Goal: Transaction & Acquisition: Purchase product/service

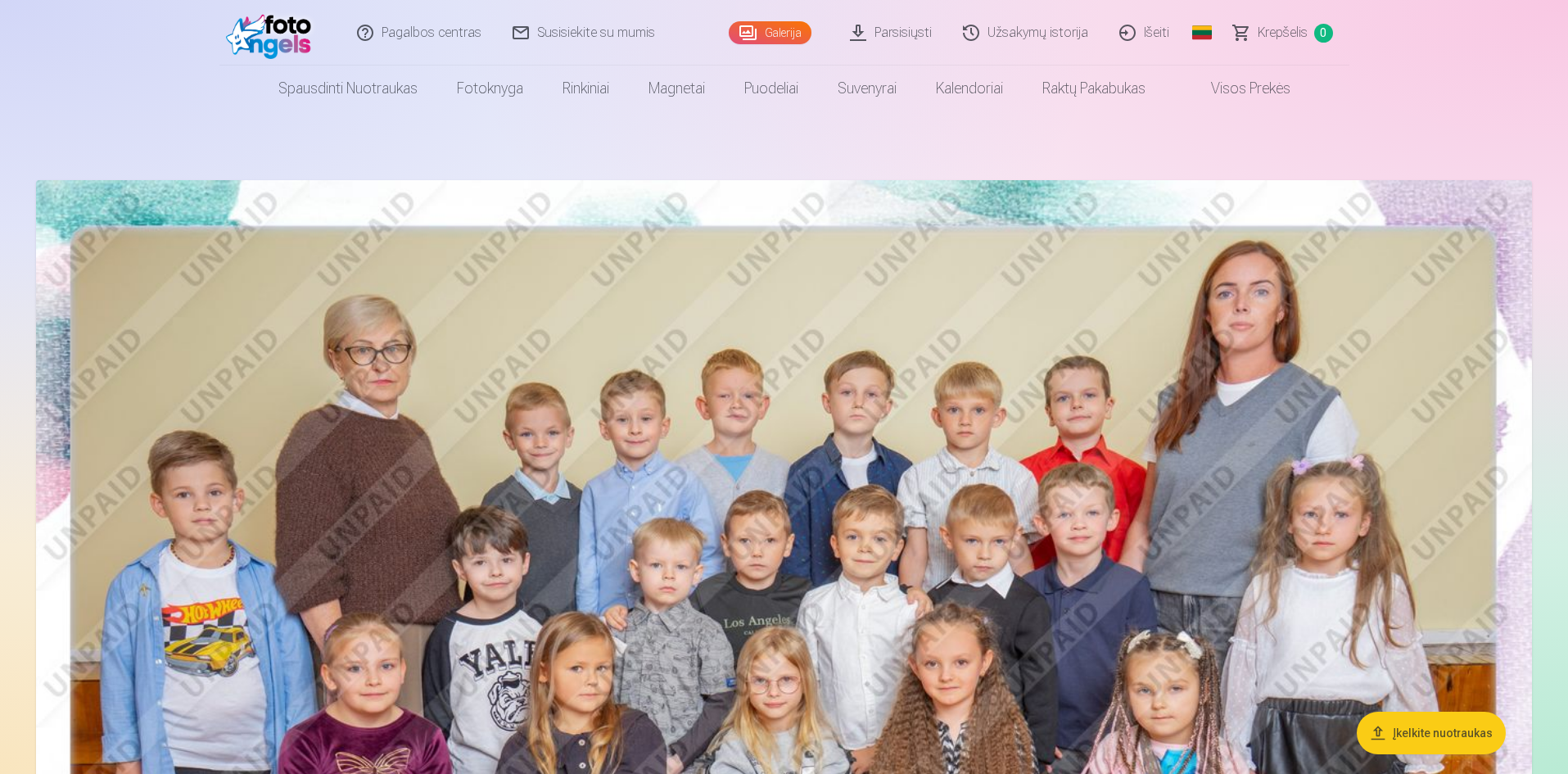
click at [770, 28] on link "Galerija" at bounding box center [771, 33] width 83 height 23
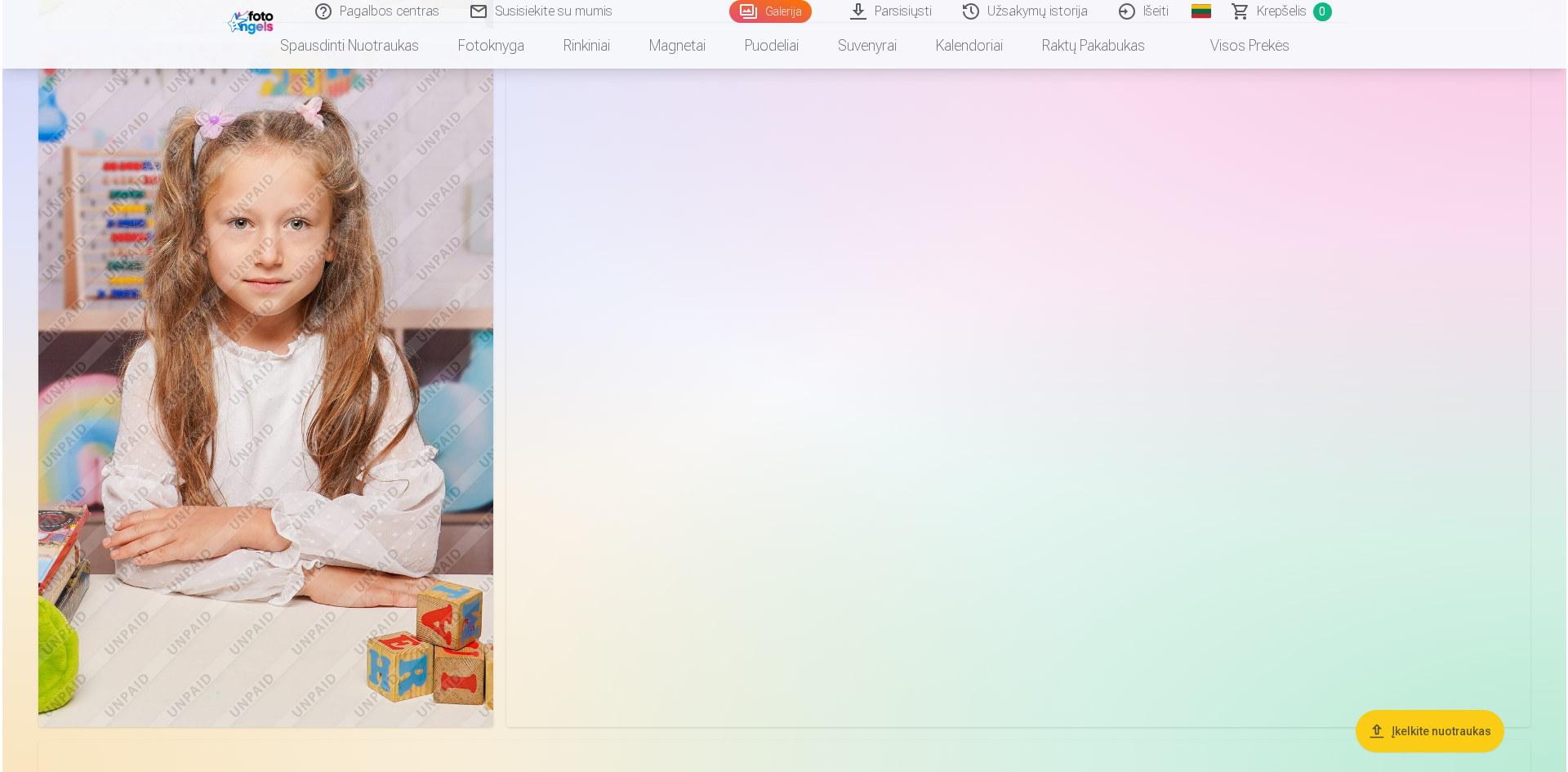
scroll to position [7839, 0]
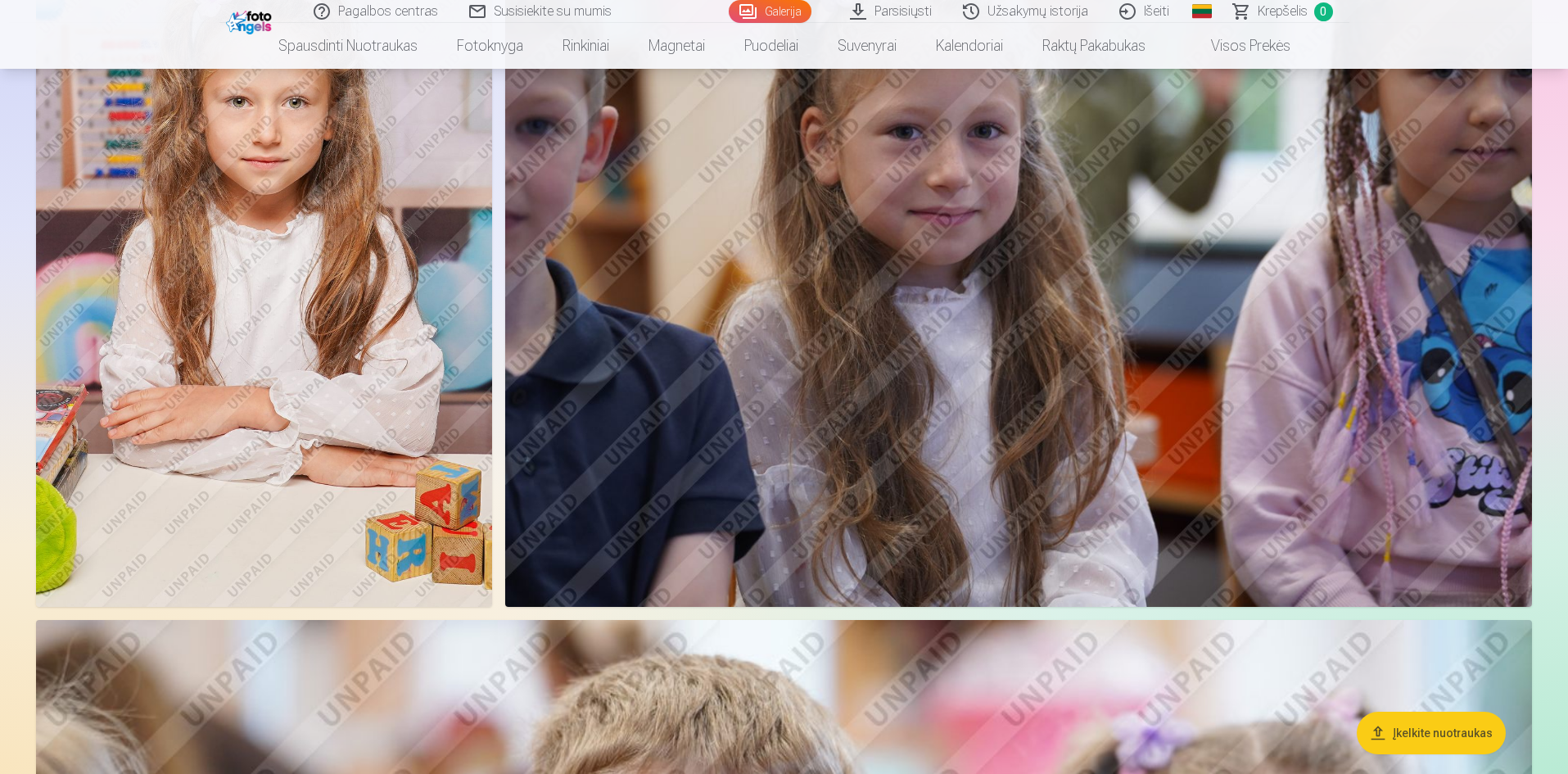
click at [389, 239] on img at bounding box center [264, 264] width 456 height 685
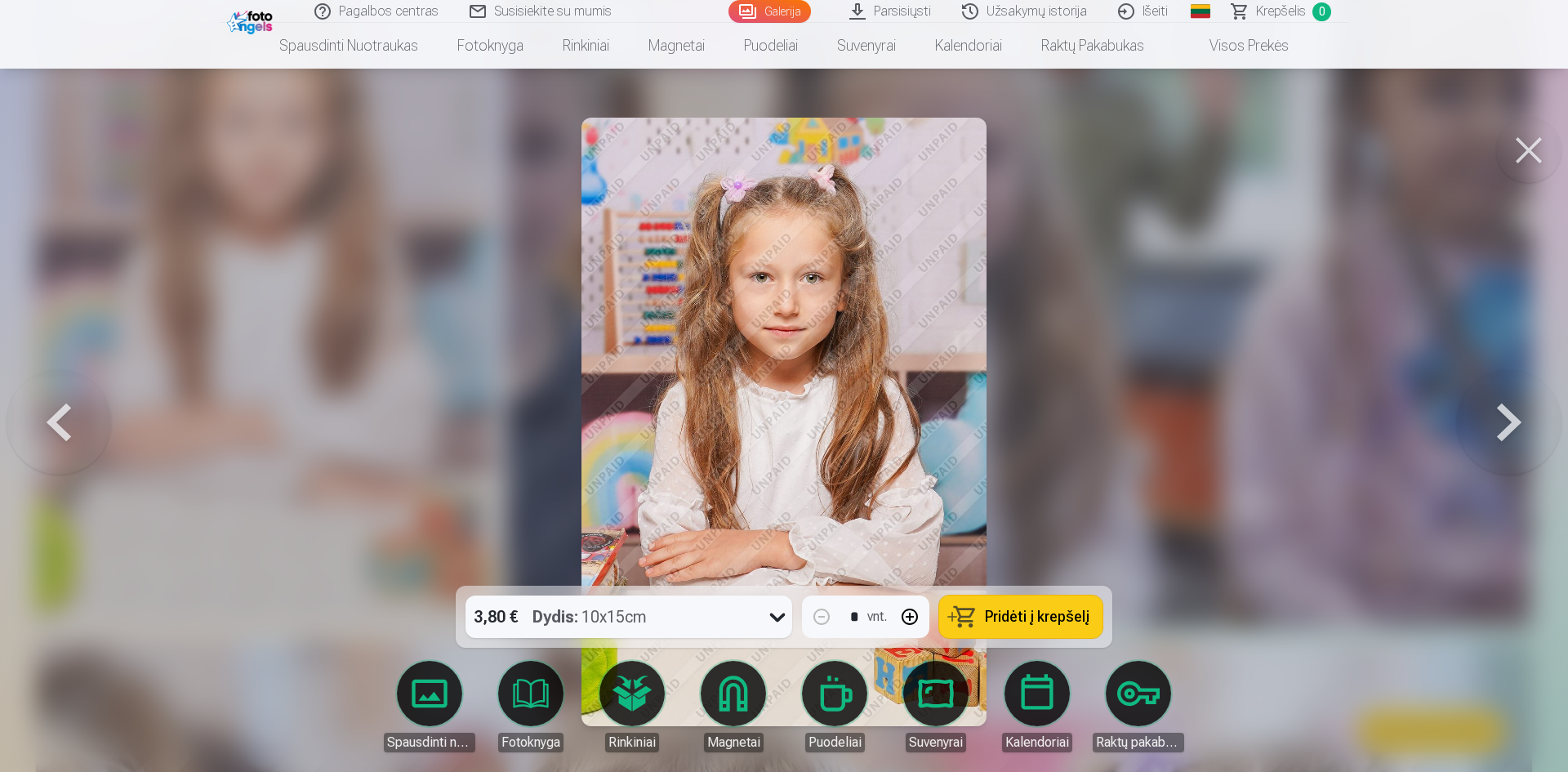
click at [1017, 621] on span "Pridėti į krepšelį" at bounding box center [1037, 616] width 105 height 15
click at [1510, 414] on button at bounding box center [1509, 421] width 105 height 294
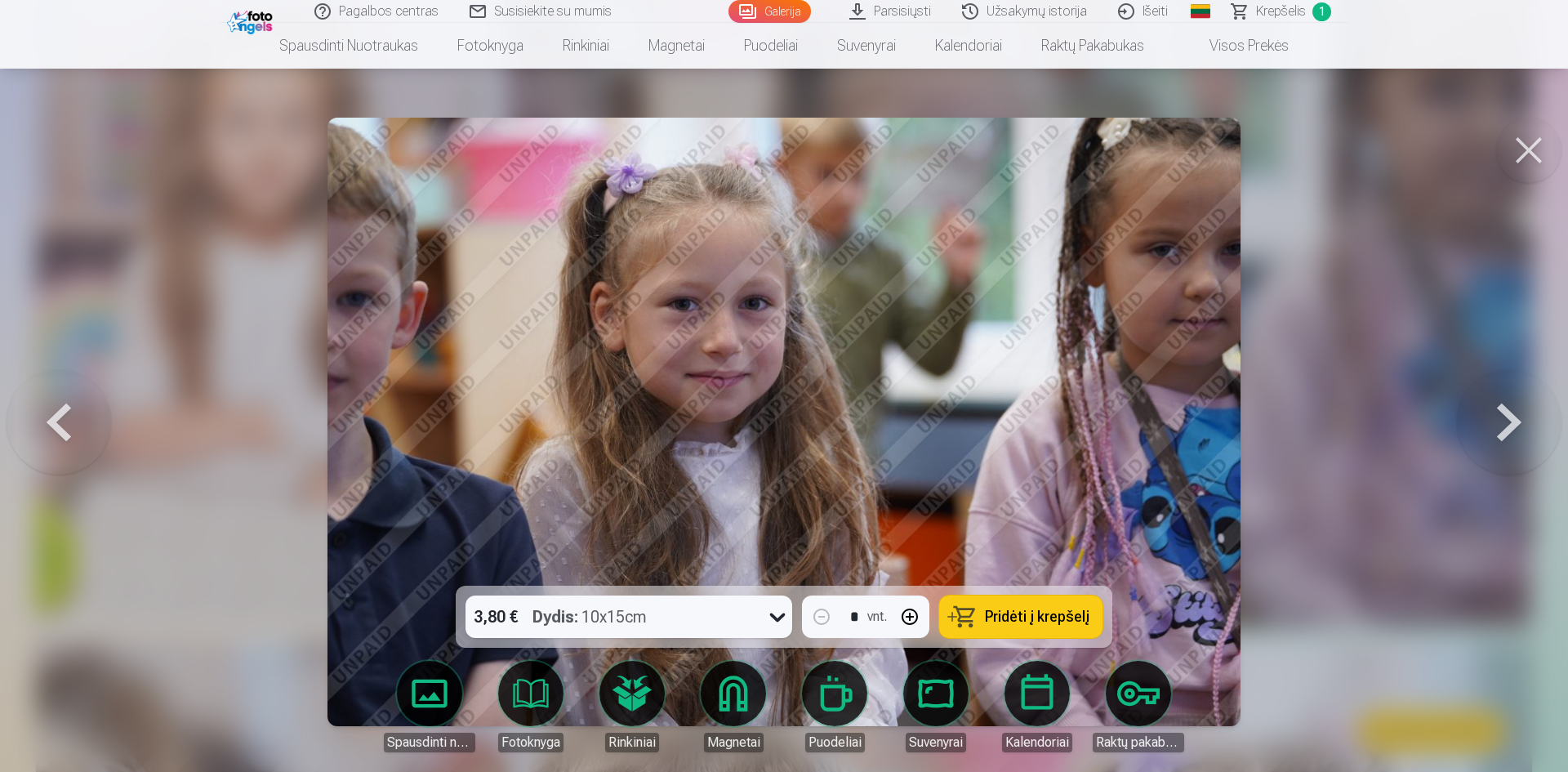
click at [1510, 414] on button at bounding box center [1509, 421] width 105 height 294
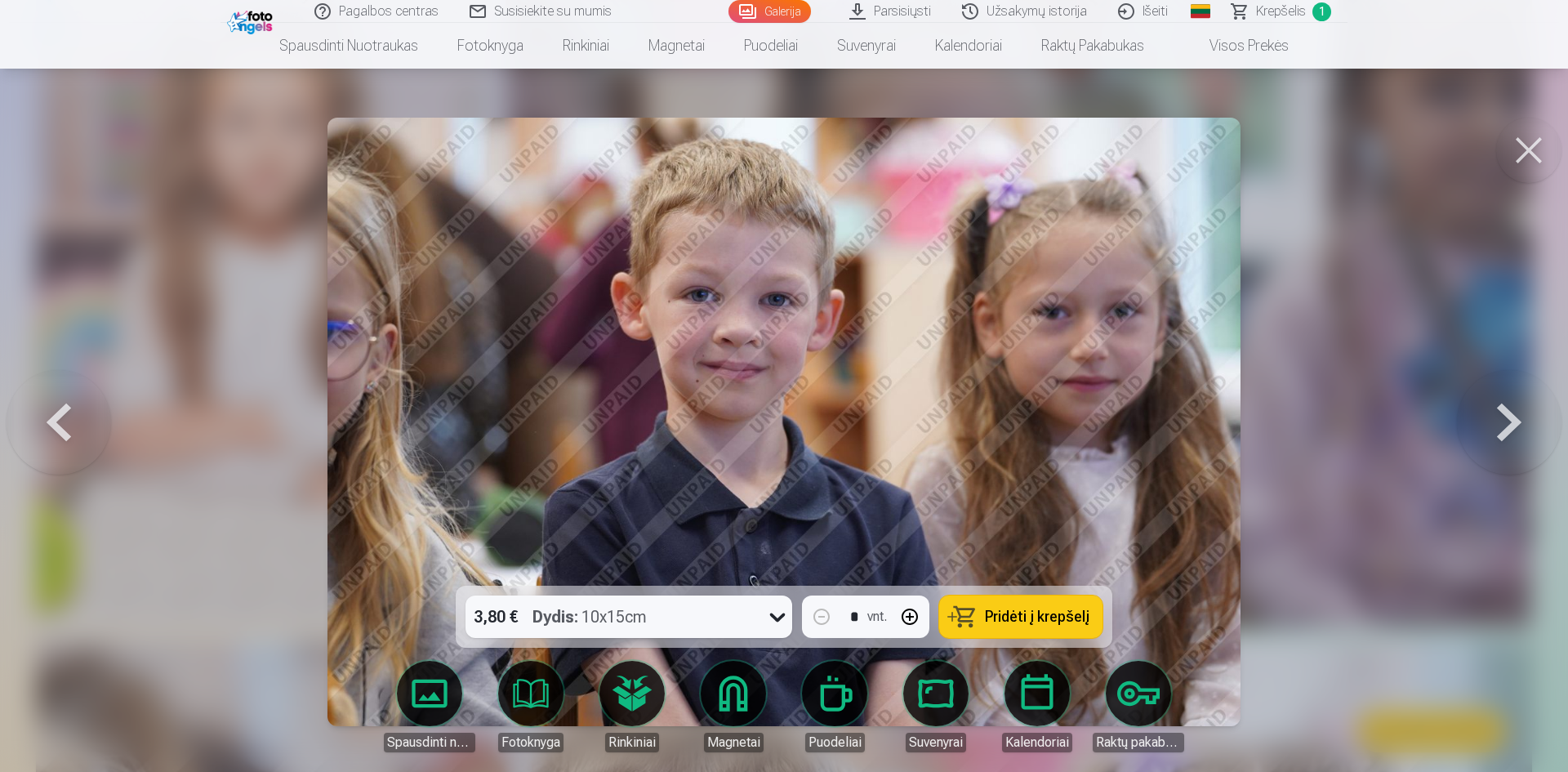
click at [1510, 414] on button at bounding box center [1509, 421] width 105 height 294
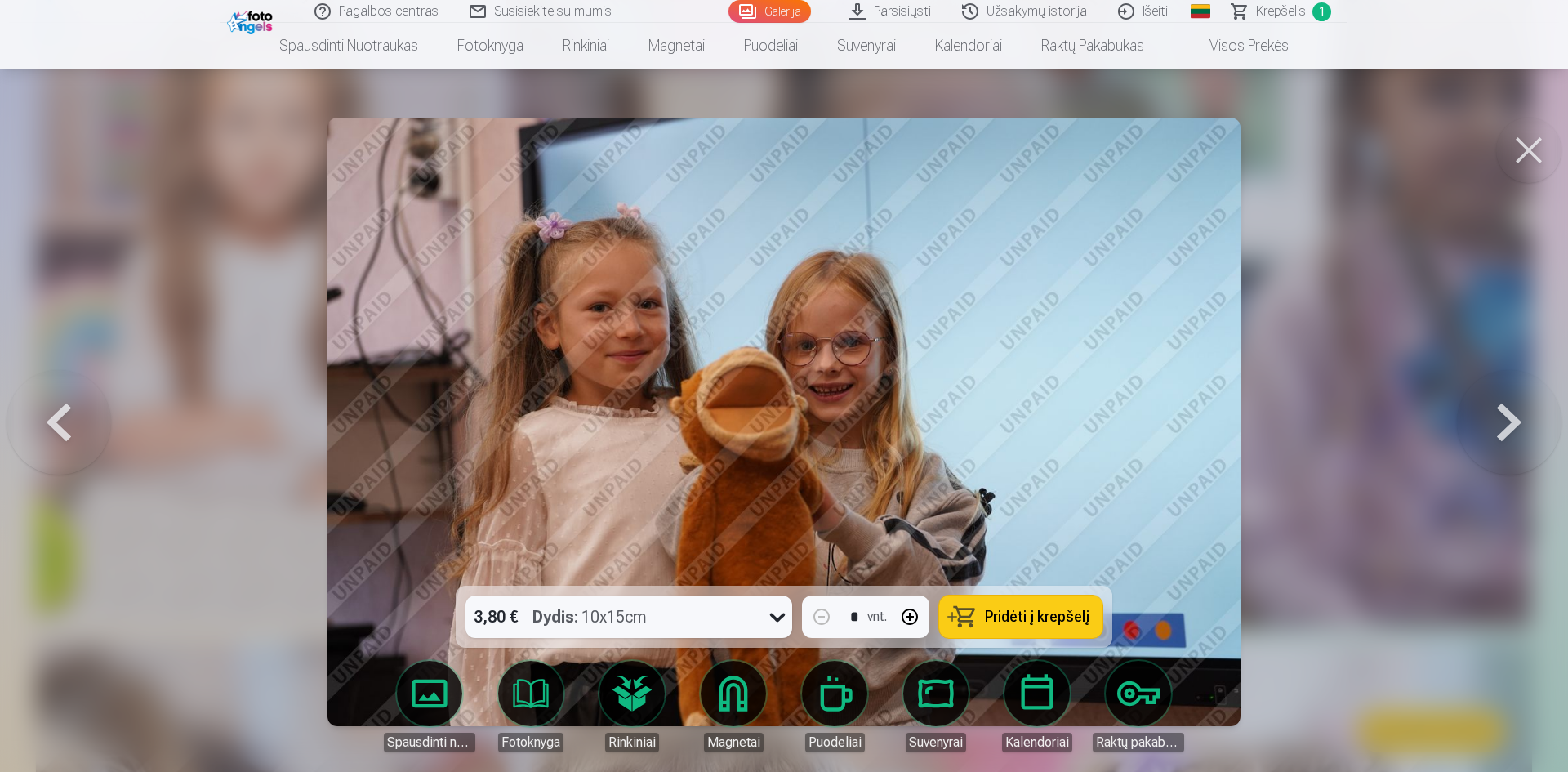
click at [1510, 414] on button at bounding box center [1509, 421] width 105 height 294
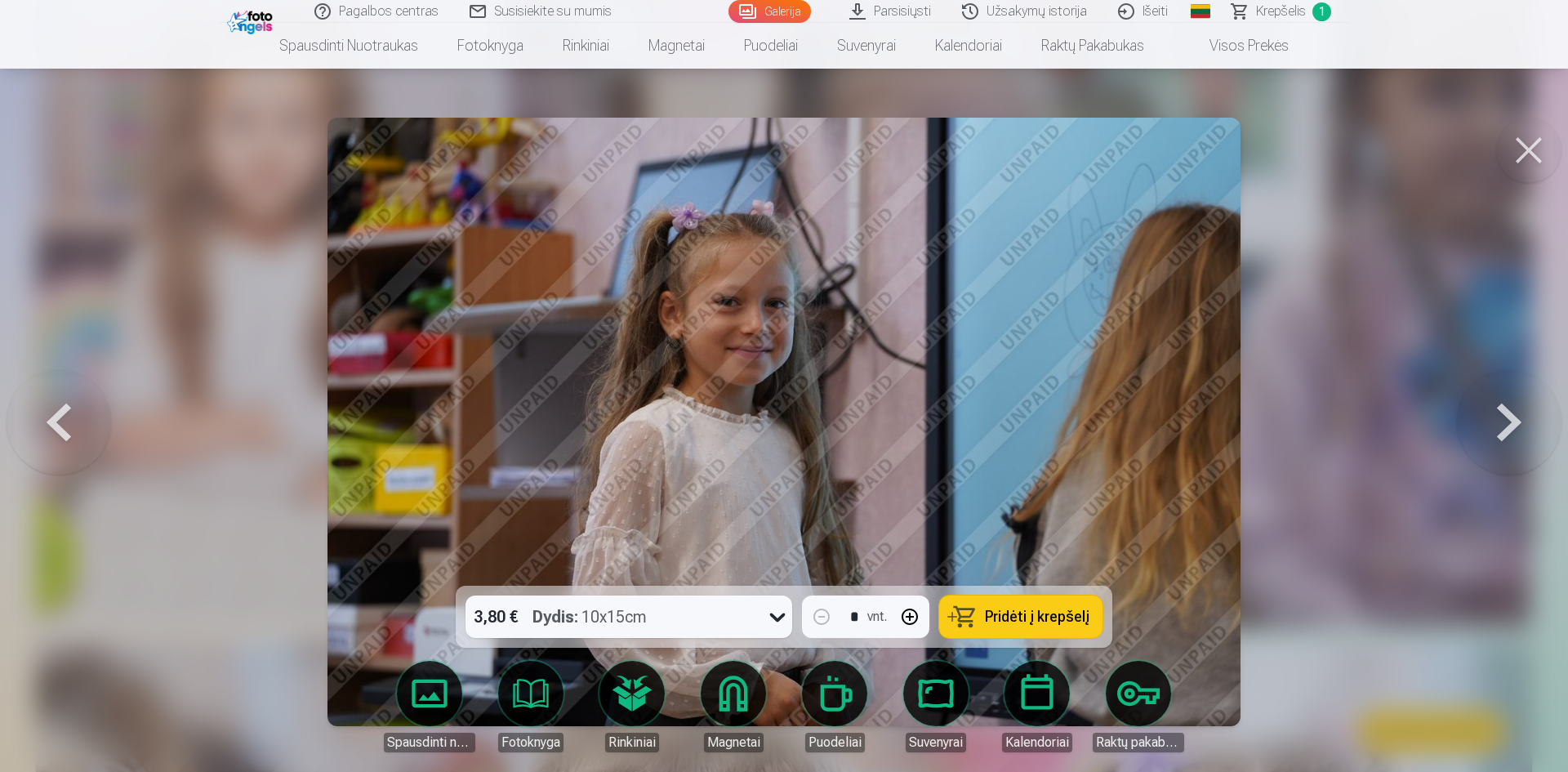
click at [1510, 414] on button at bounding box center [1509, 421] width 105 height 294
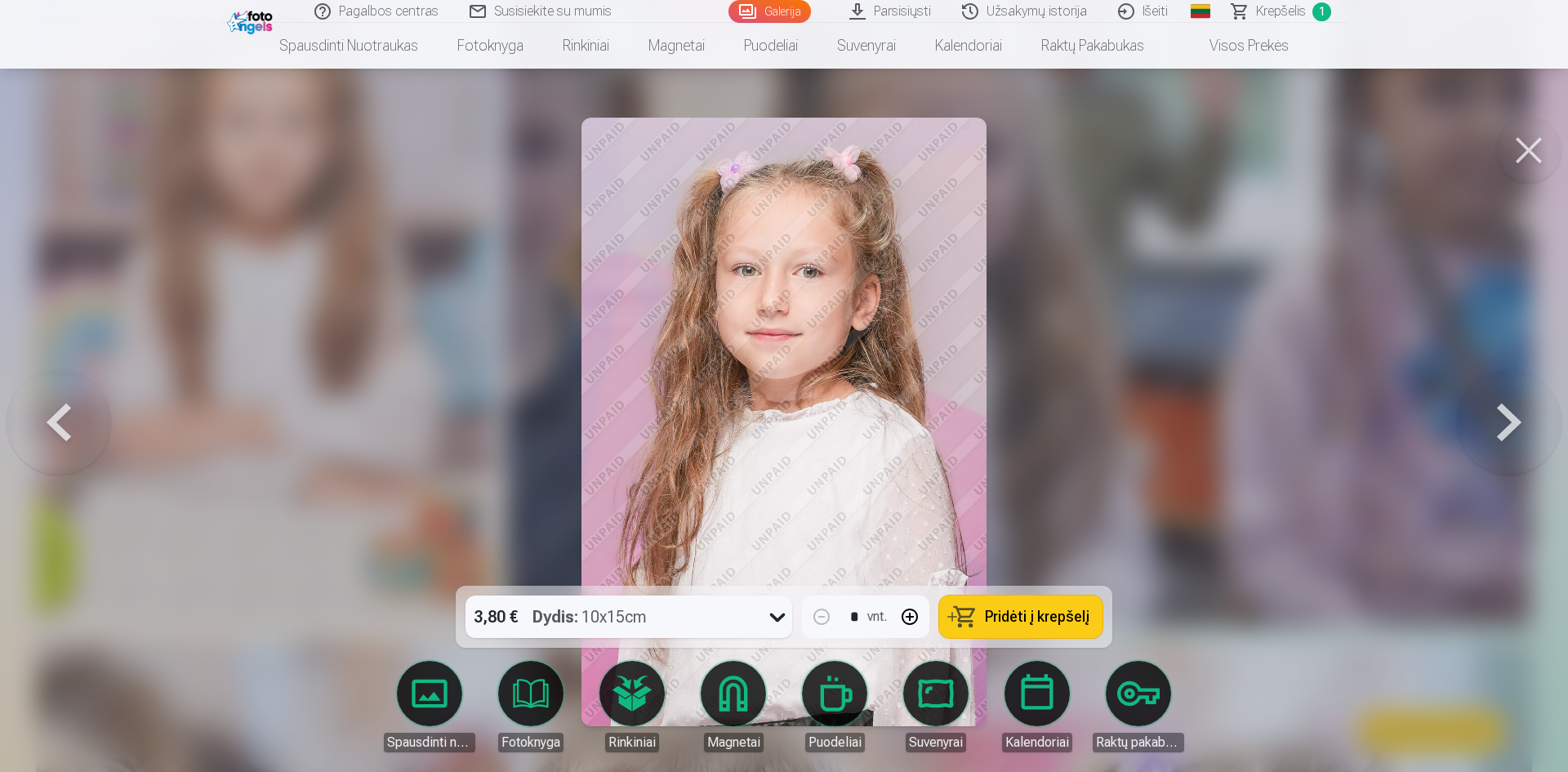
click at [1510, 414] on button at bounding box center [1509, 421] width 105 height 294
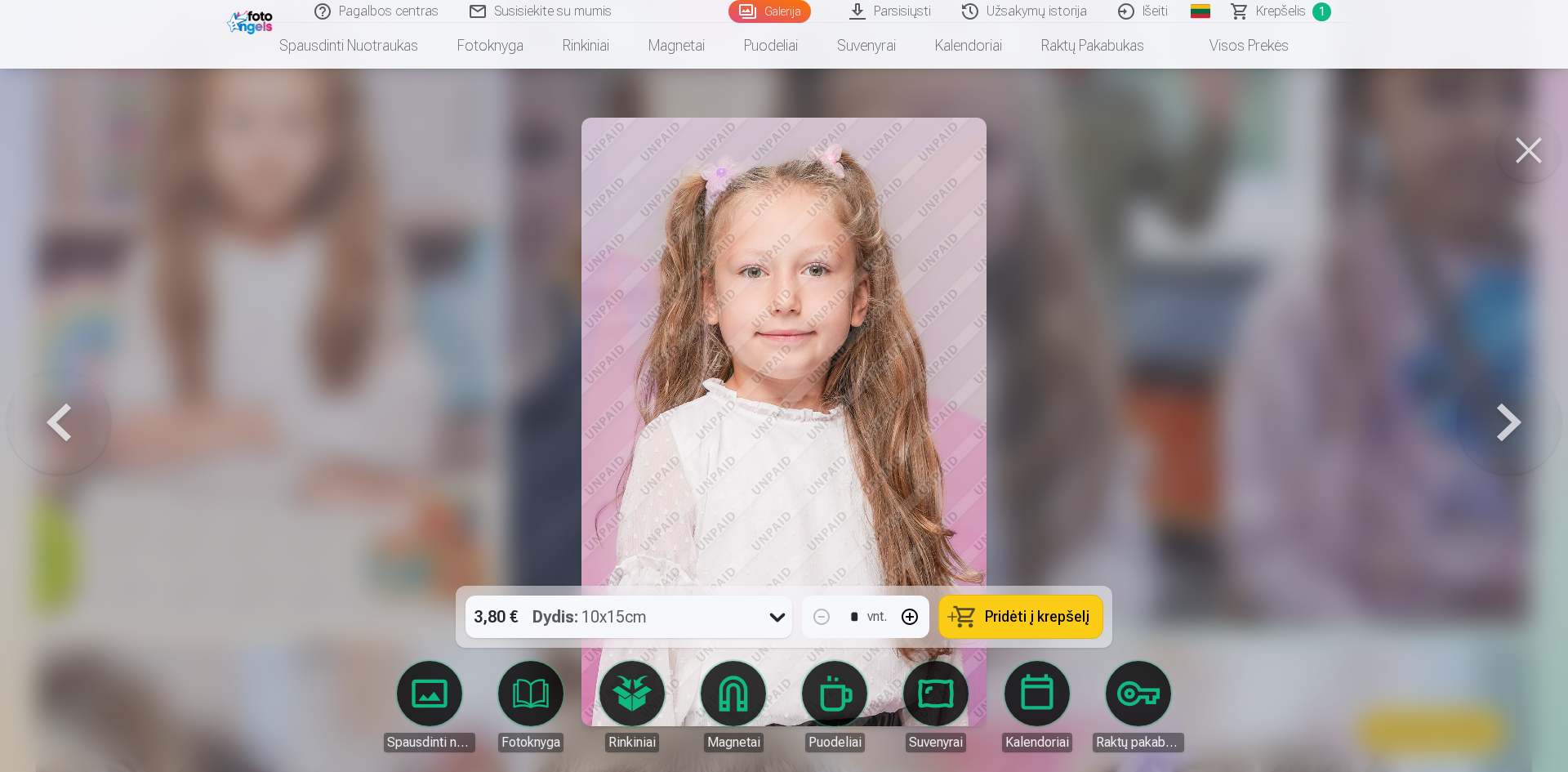
click at [1510, 414] on button at bounding box center [1509, 421] width 105 height 294
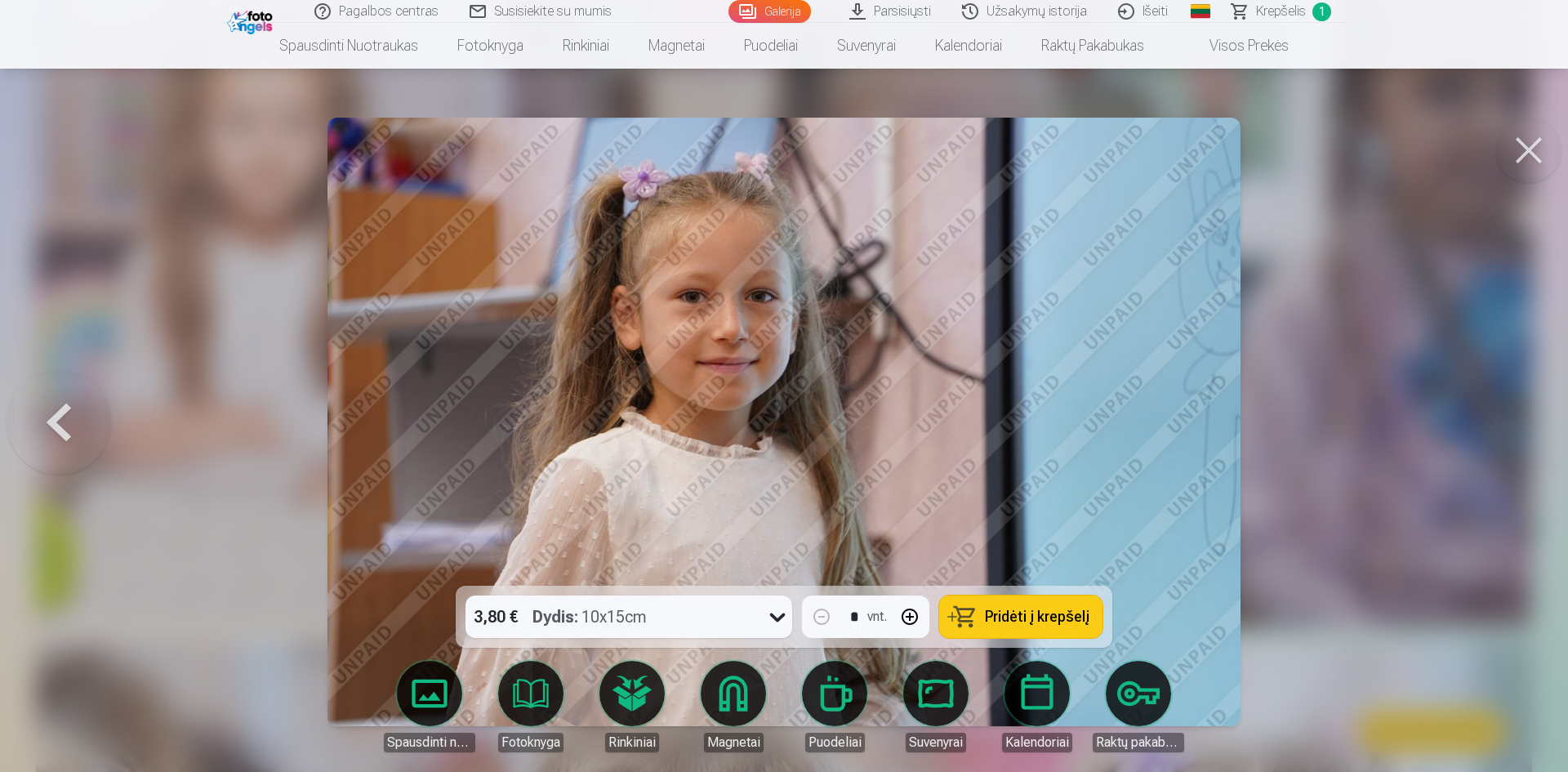
click at [1510, 414] on div at bounding box center [784, 386] width 1568 height 772
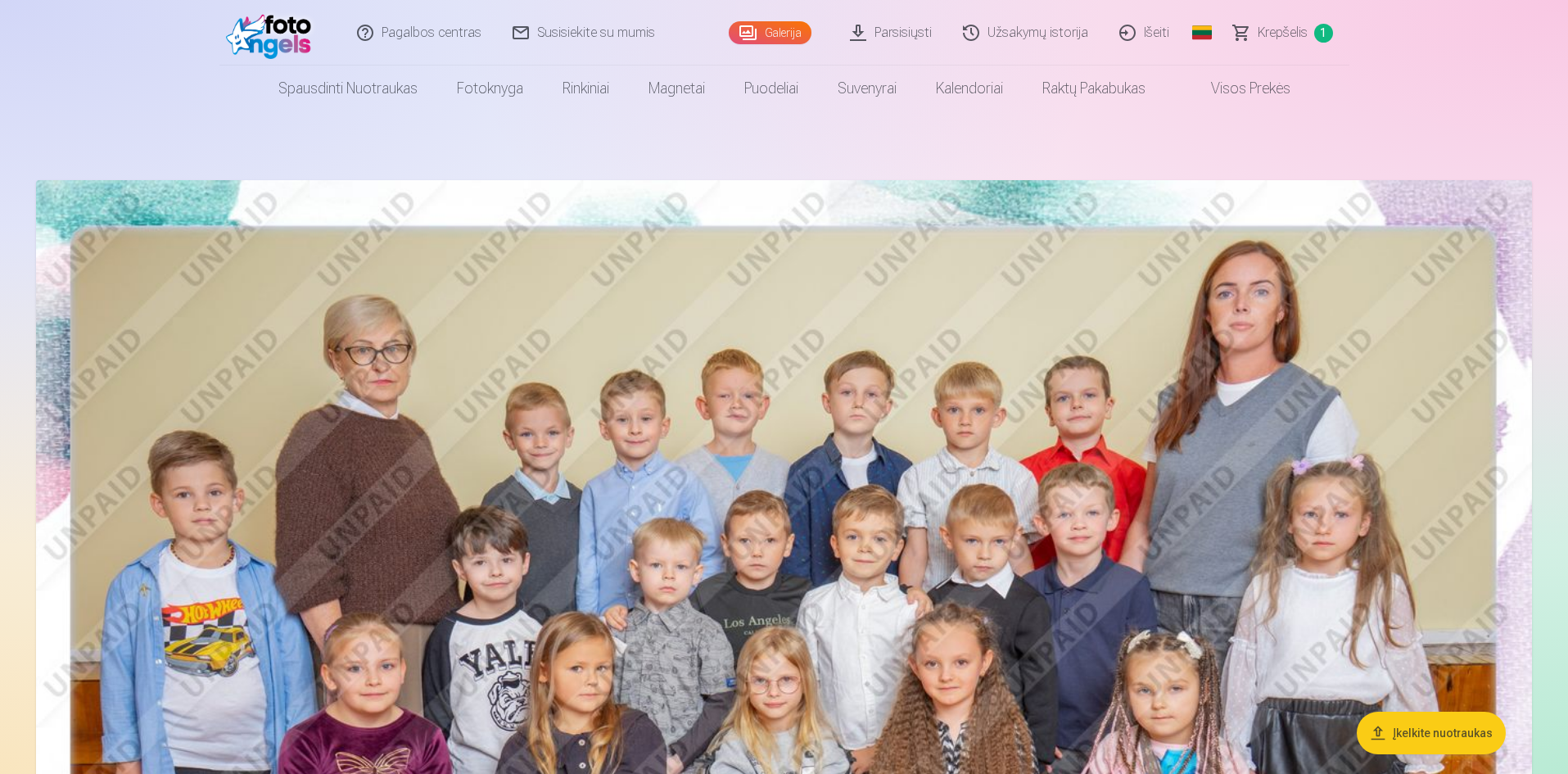
click at [846, 306] on img at bounding box center [784, 679] width 1496 height 998
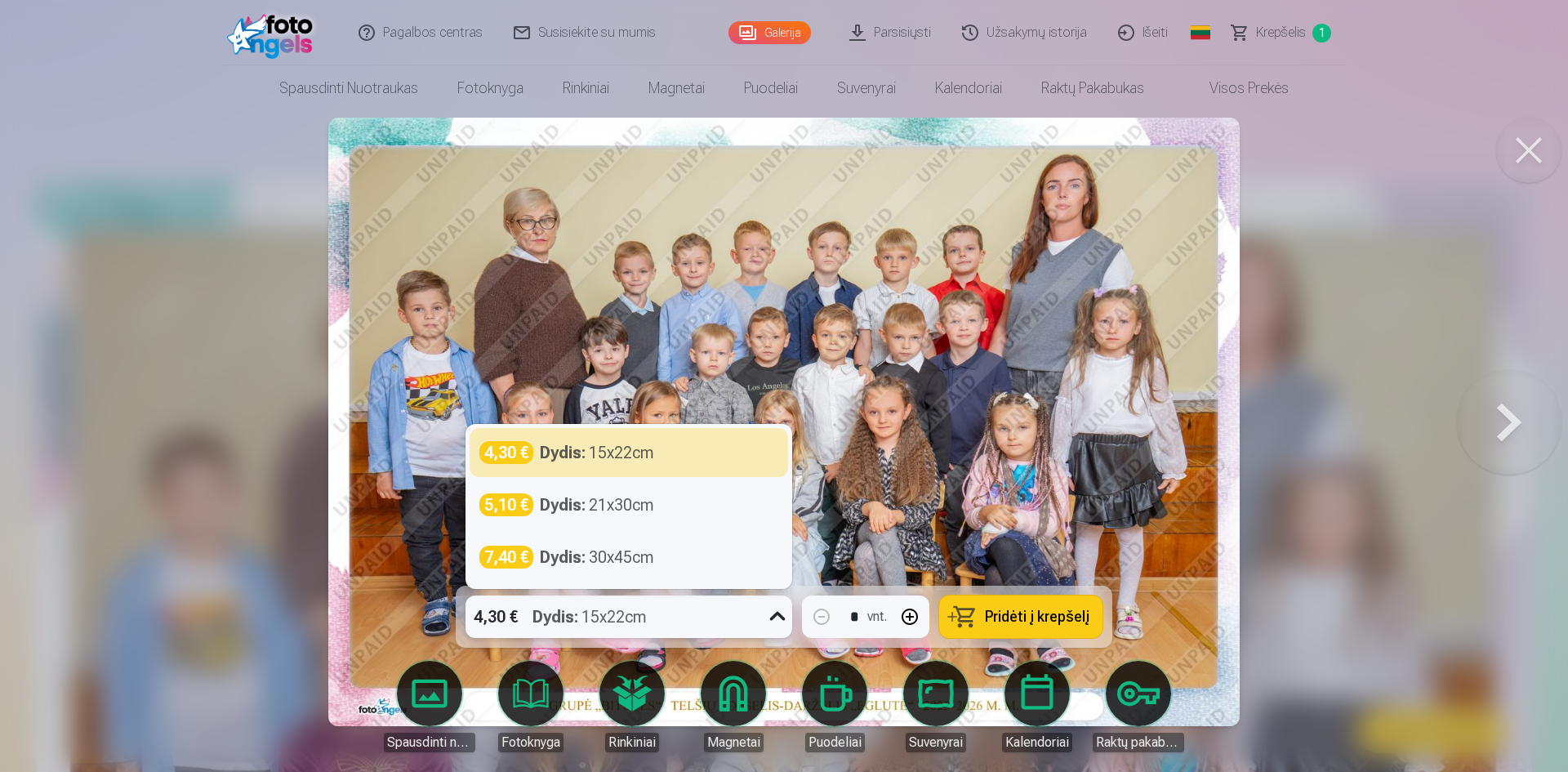
click at [773, 613] on icon at bounding box center [777, 617] width 26 height 26
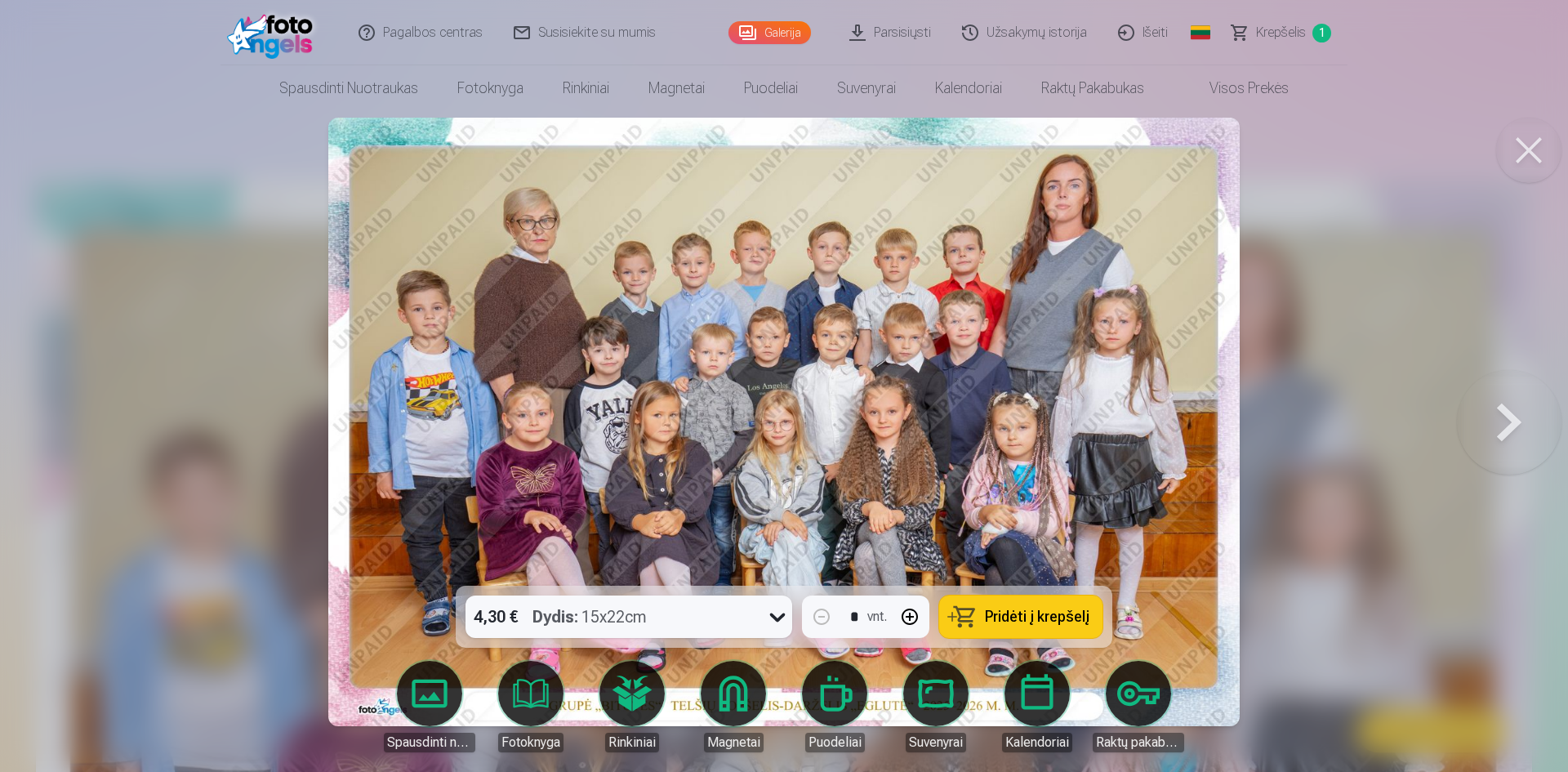
click at [1073, 618] on span "Pridėti į krepšelį" at bounding box center [1037, 616] width 105 height 15
click at [1506, 419] on button at bounding box center [1509, 421] width 105 height 294
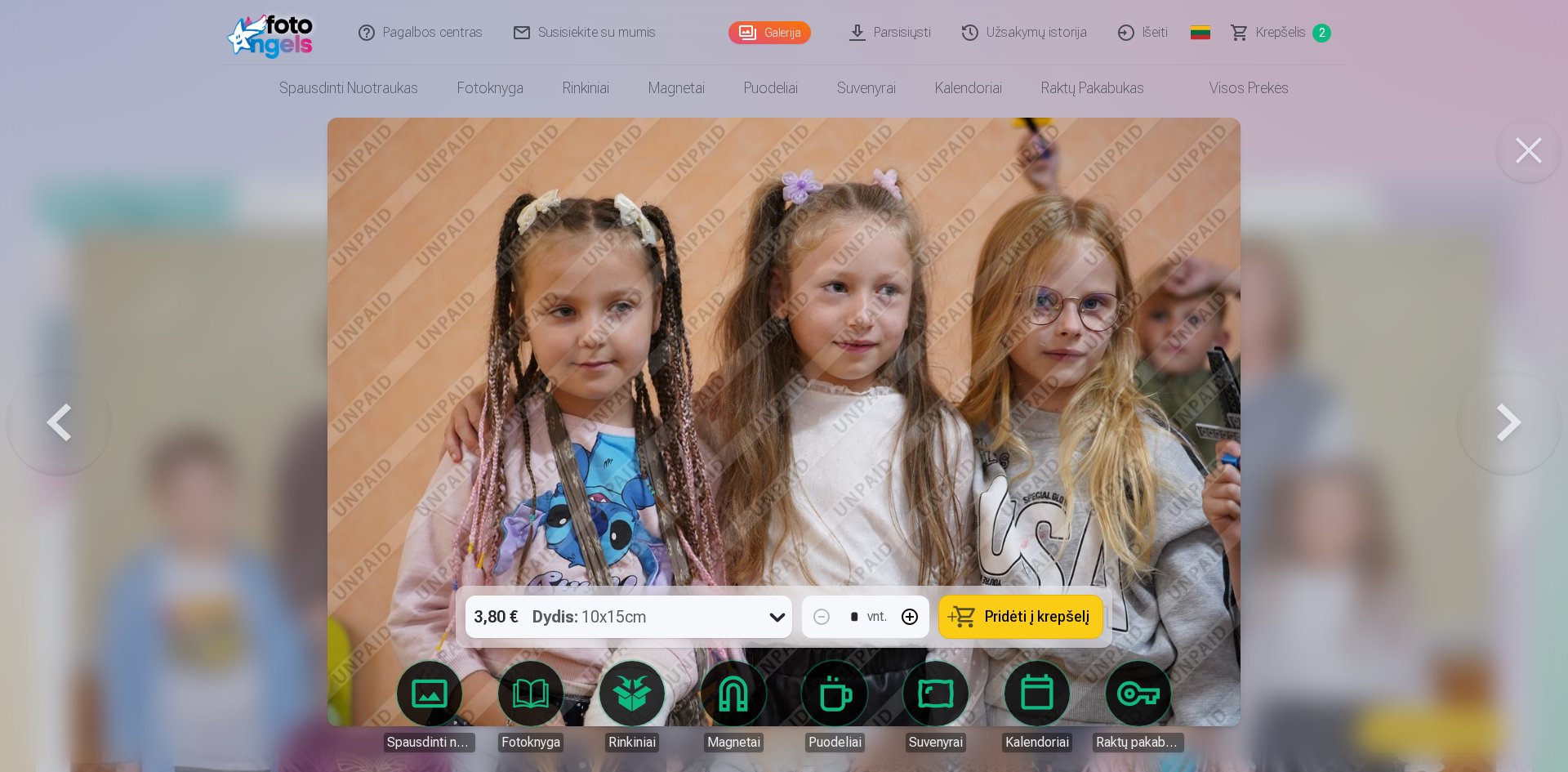
click at [1506, 419] on button at bounding box center [1509, 421] width 105 height 294
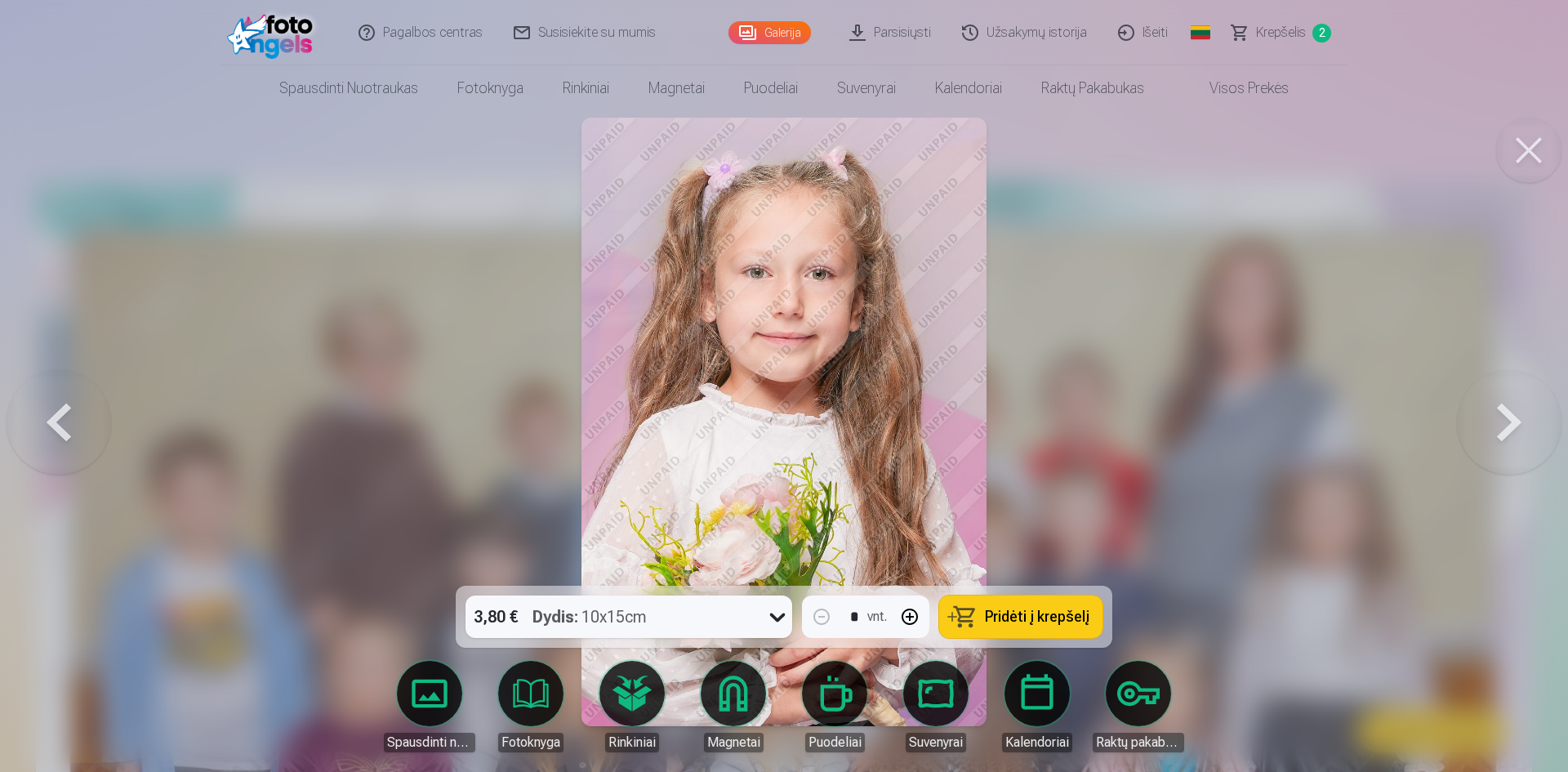
click at [1506, 419] on button at bounding box center [1509, 421] width 105 height 294
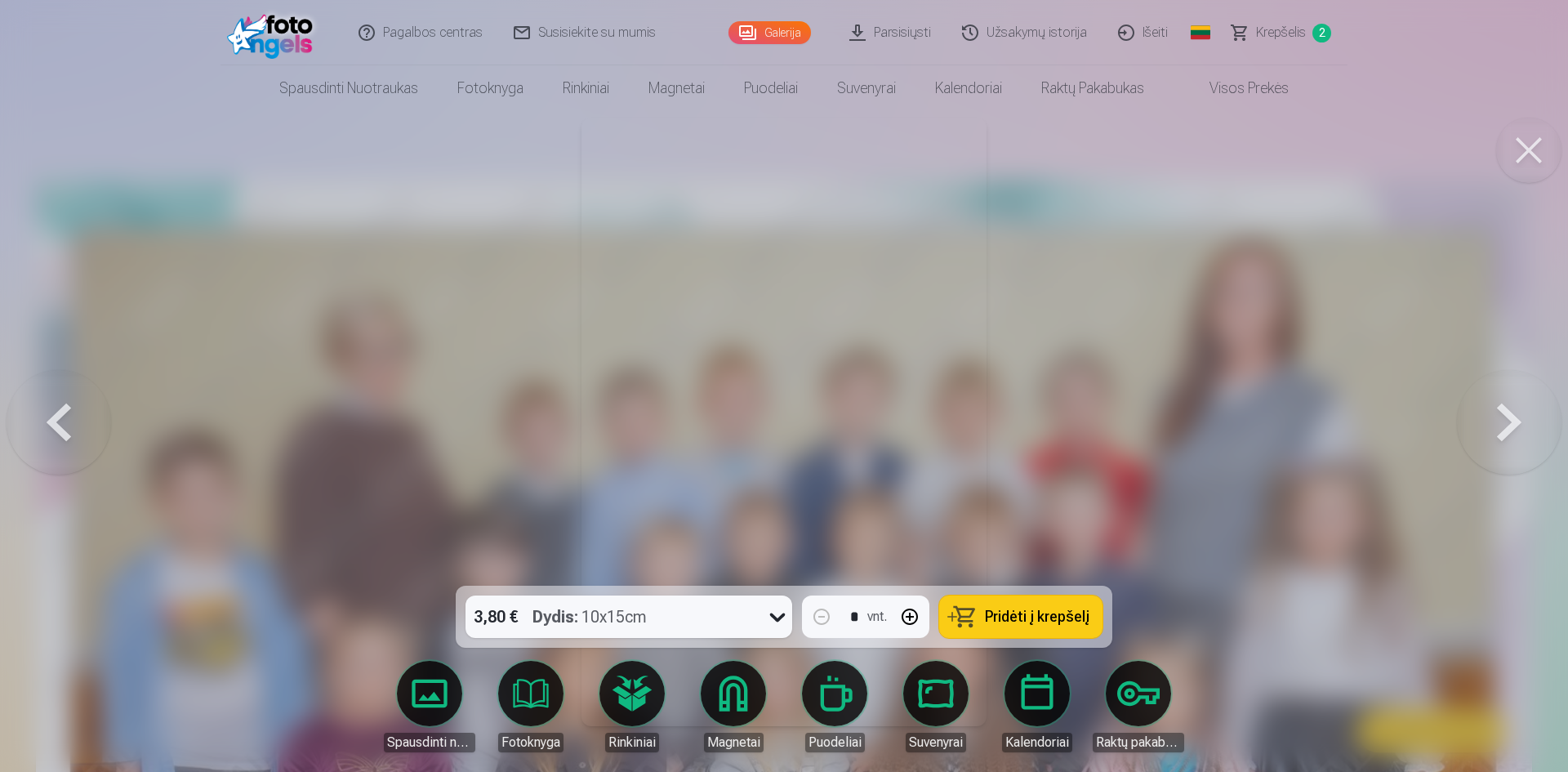
click at [1506, 419] on button at bounding box center [1509, 421] width 105 height 294
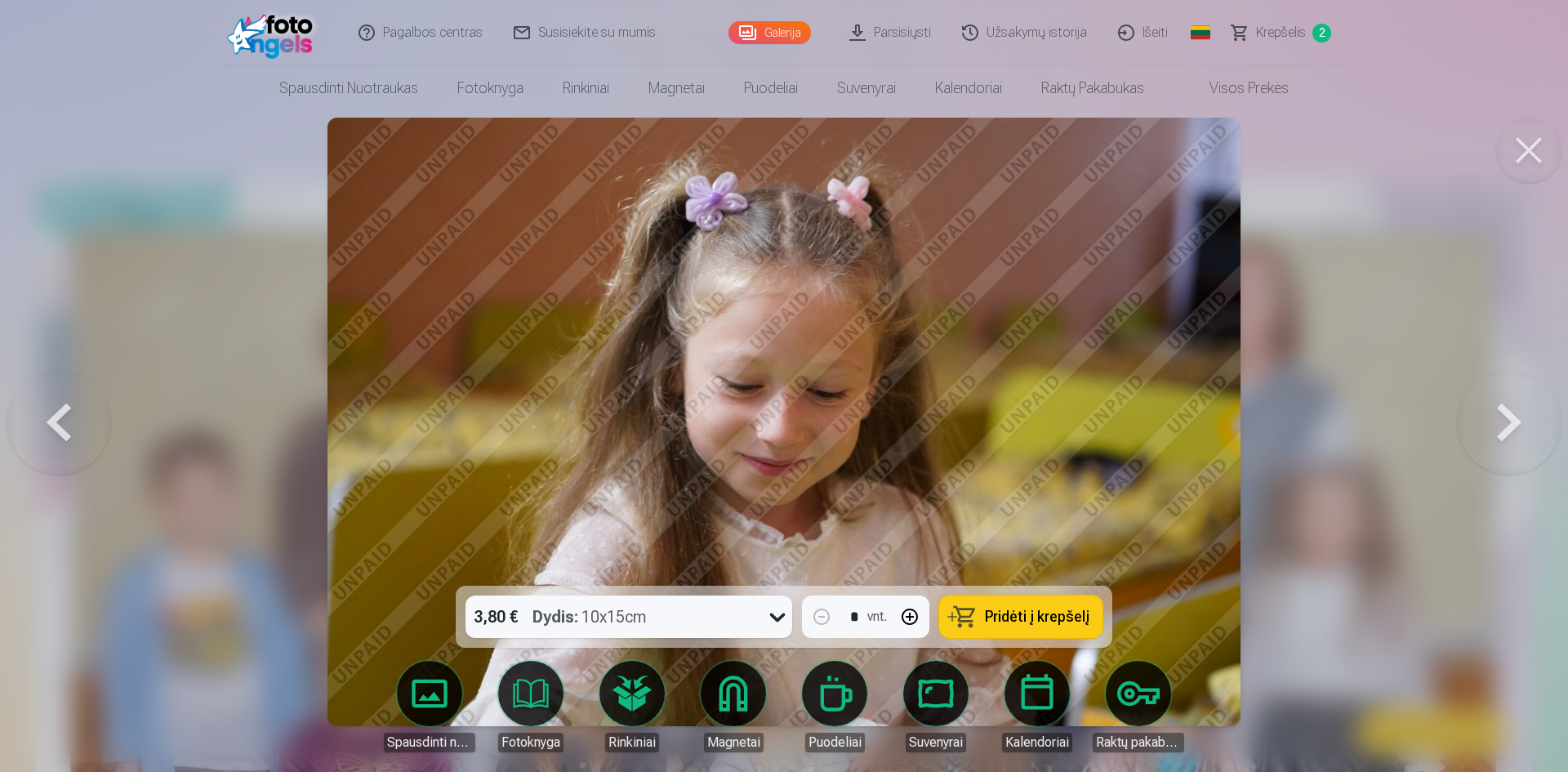
click at [1506, 419] on button at bounding box center [1509, 421] width 105 height 294
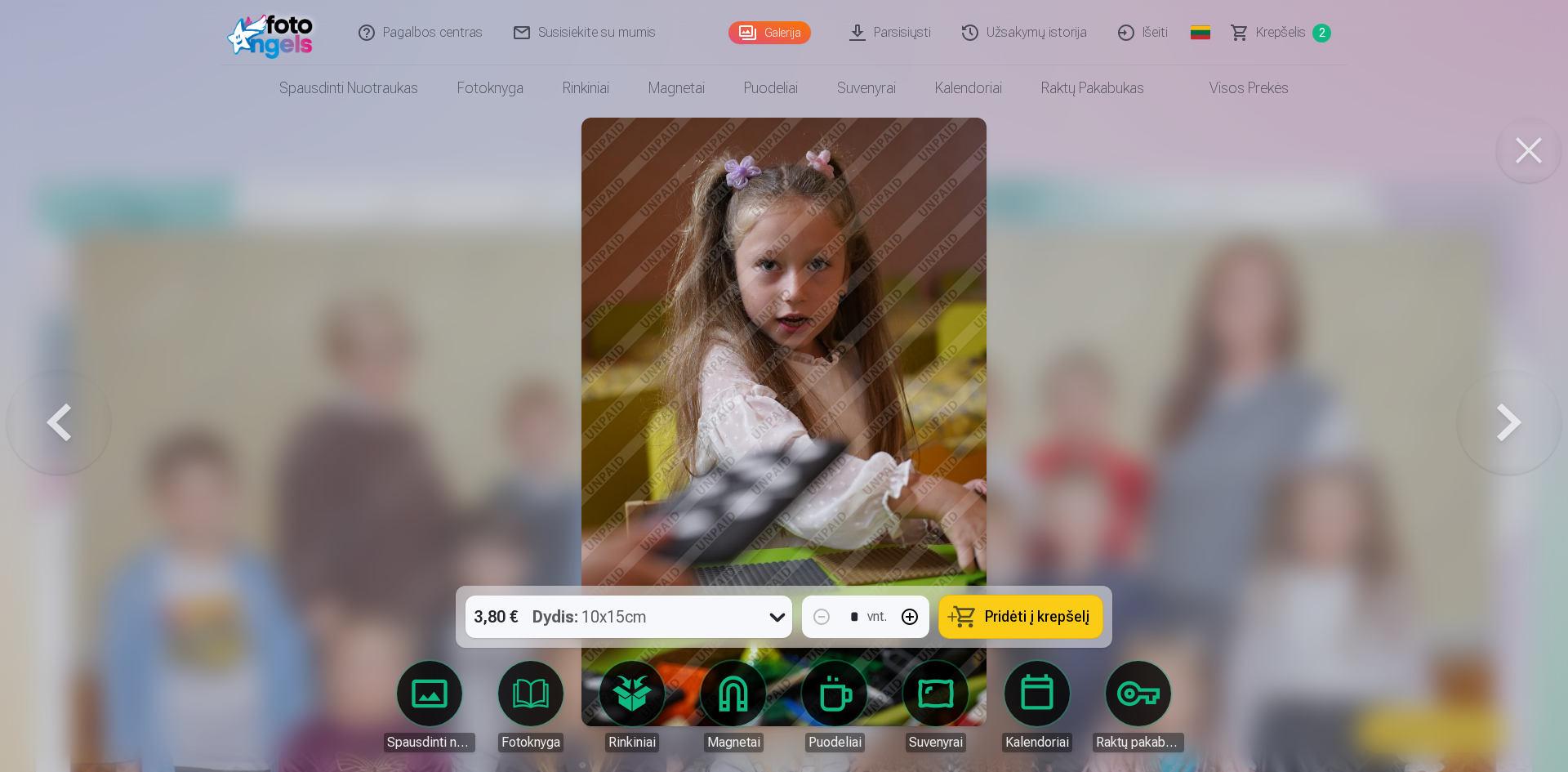
click at [1048, 622] on span "Pridėti į krepšelį" at bounding box center [1037, 616] width 105 height 15
click at [1518, 423] on button at bounding box center [1509, 421] width 105 height 294
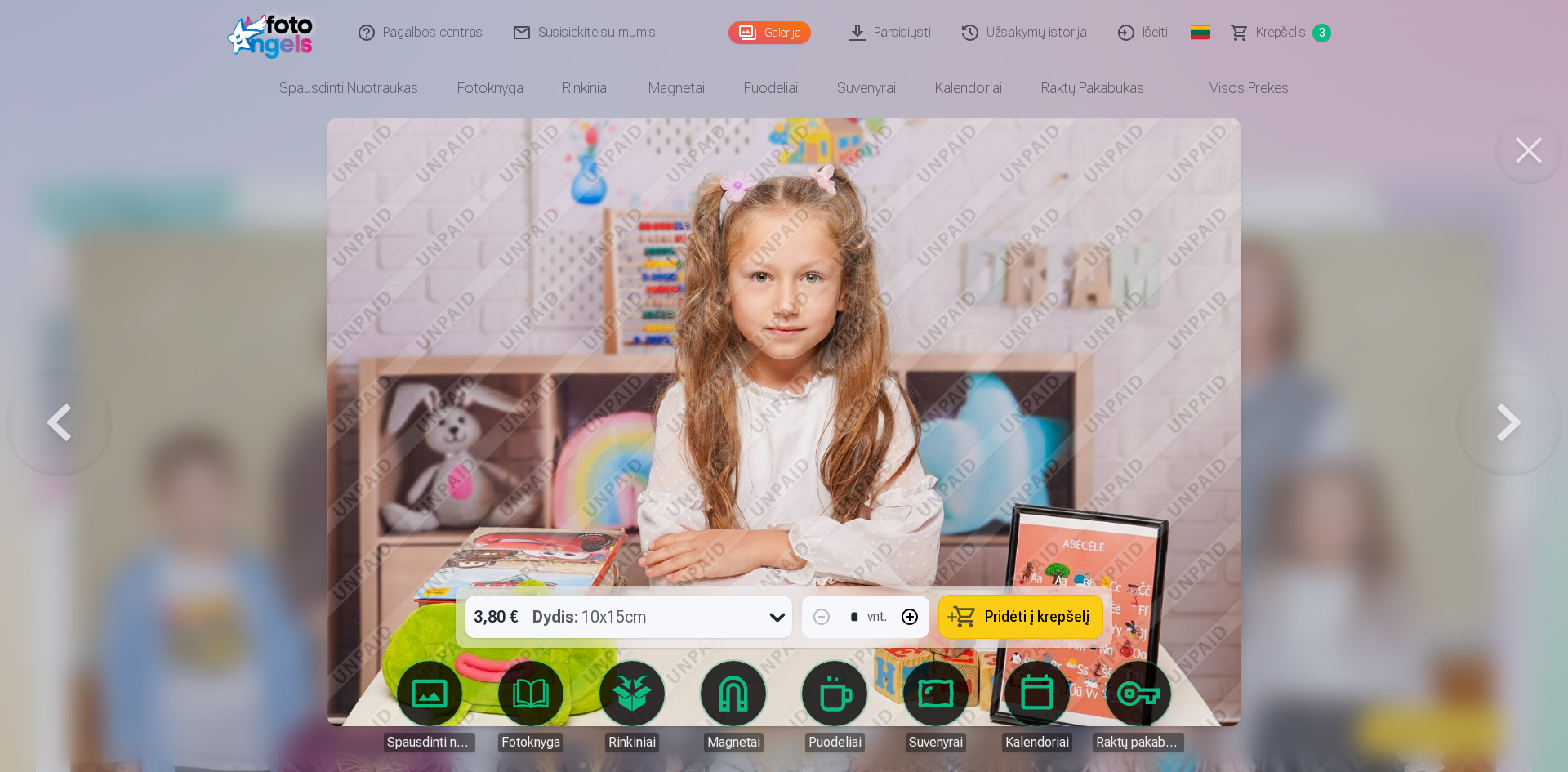
click at [1518, 423] on button at bounding box center [1509, 421] width 105 height 294
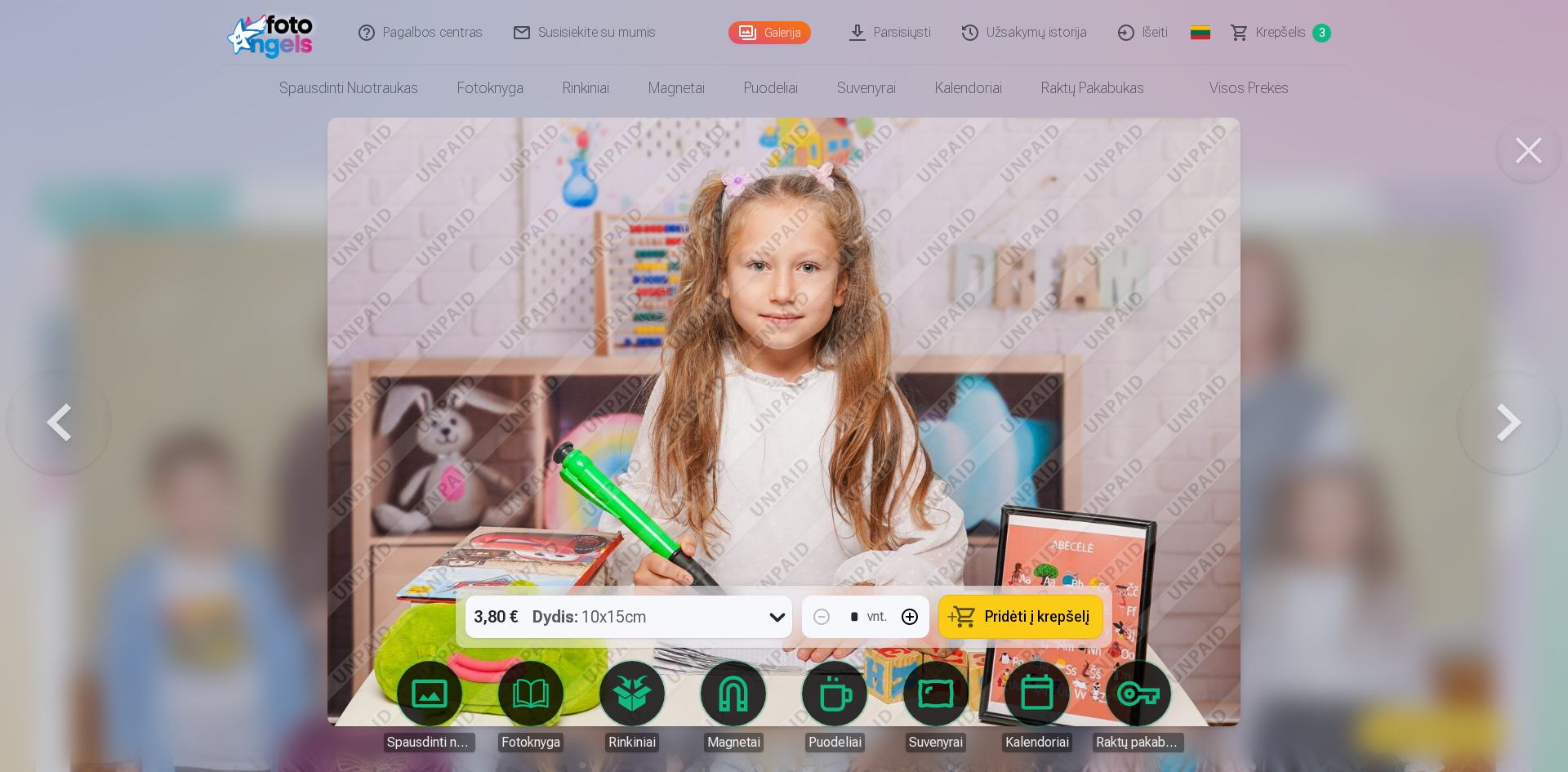
click at [1518, 423] on button at bounding box center [1509, 421] width 105 height 294
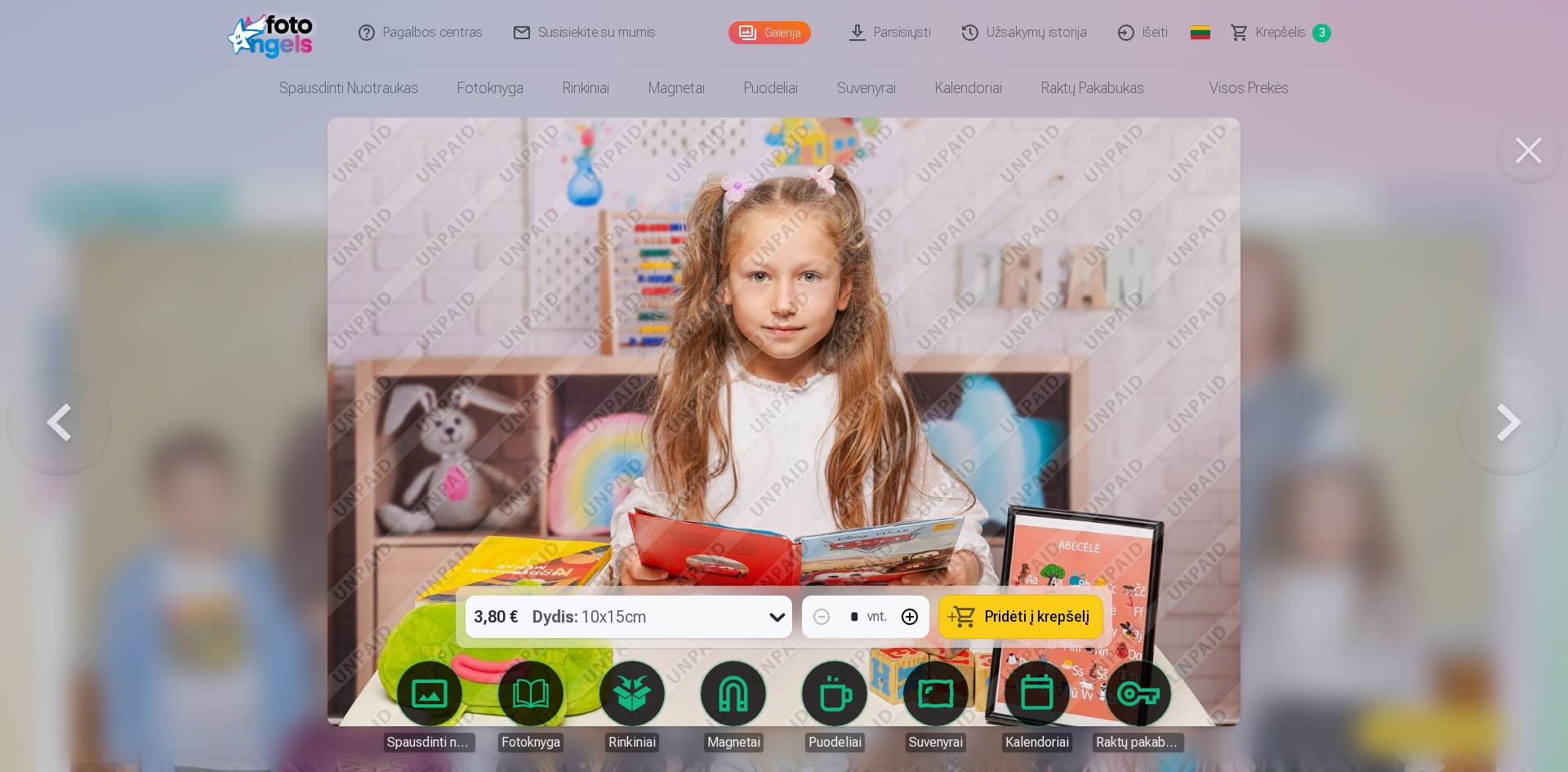
click at [1518, 423] on button at bounding box center [1509, 421] width 105 height 294
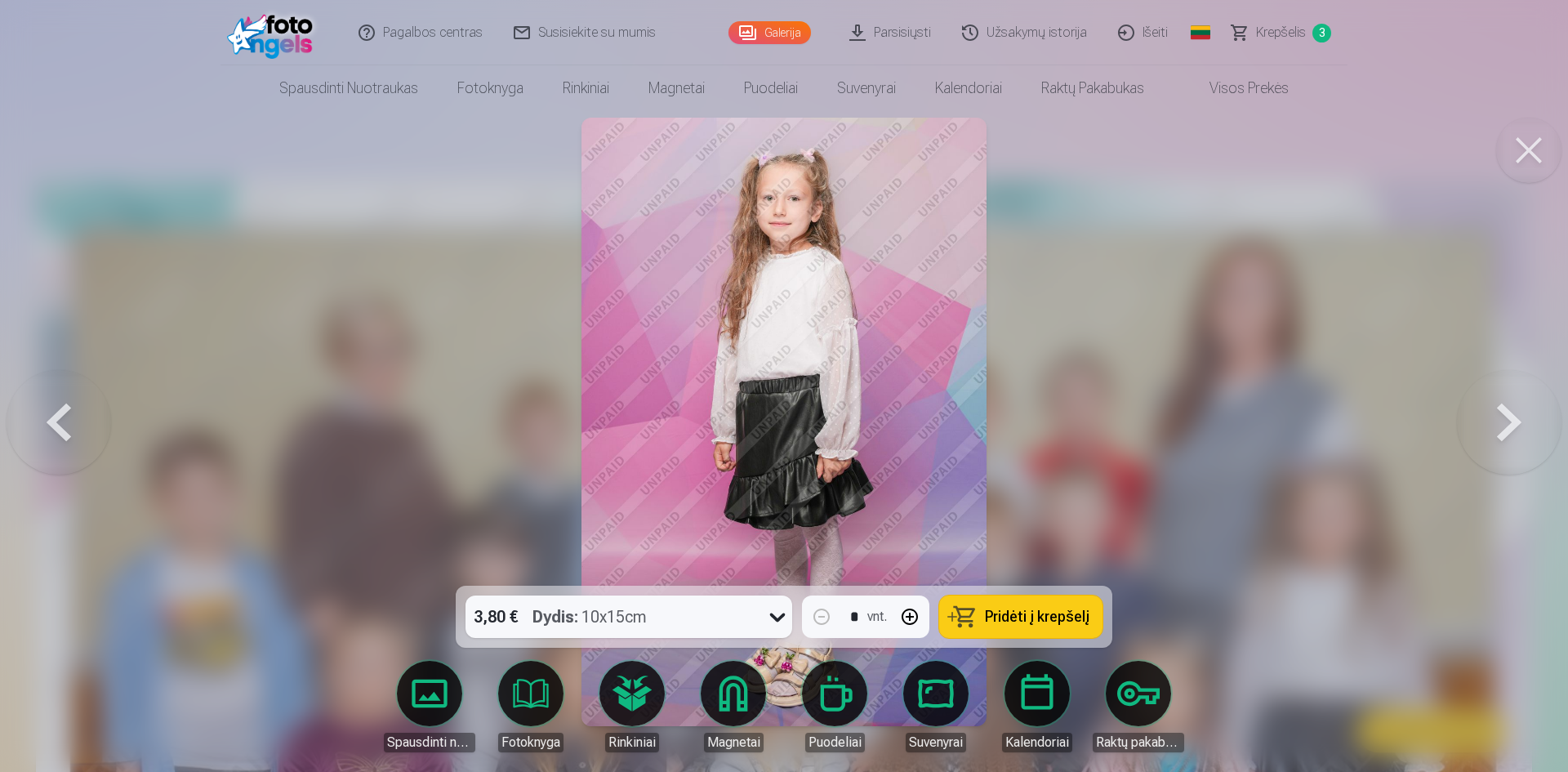
click at [1518, 423] on button at bounding box center [1509, 421] width 105 height 294
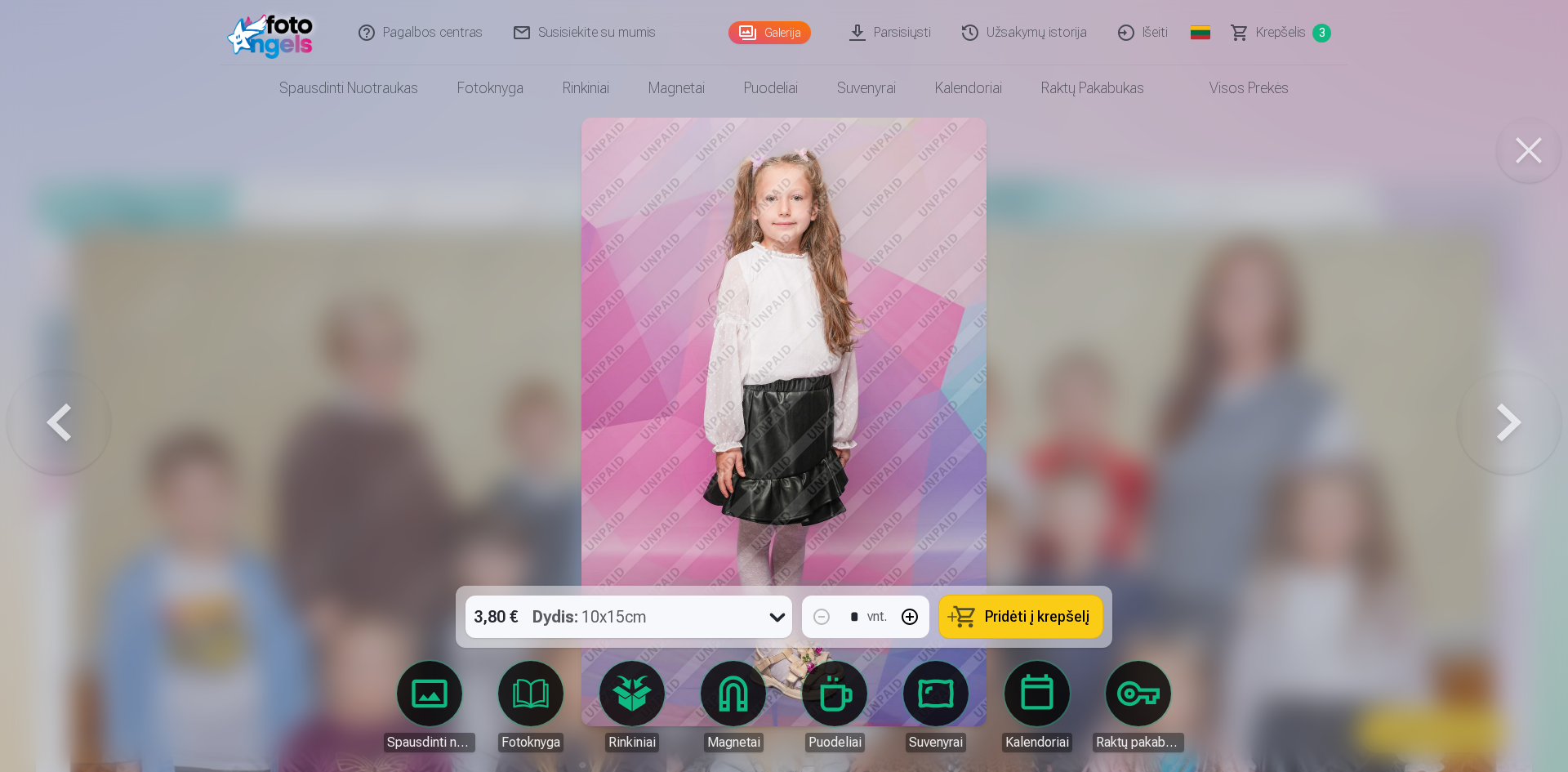
click at [1518, 423] on button at bounding box center [1509, 421] width 105 height 294
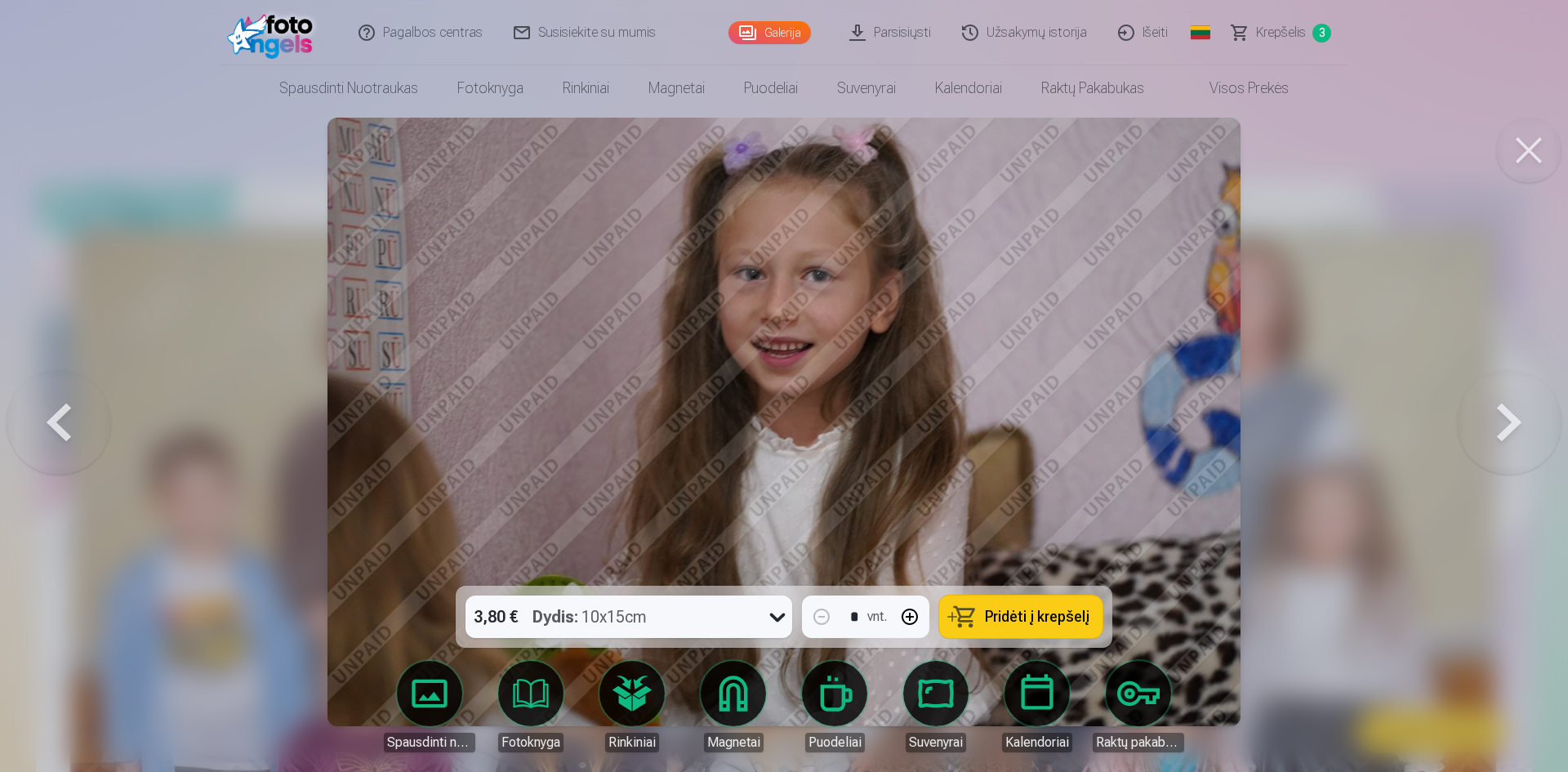
click at [1518, 423] on button at bounding box center [1509, 421] width 105 height 294
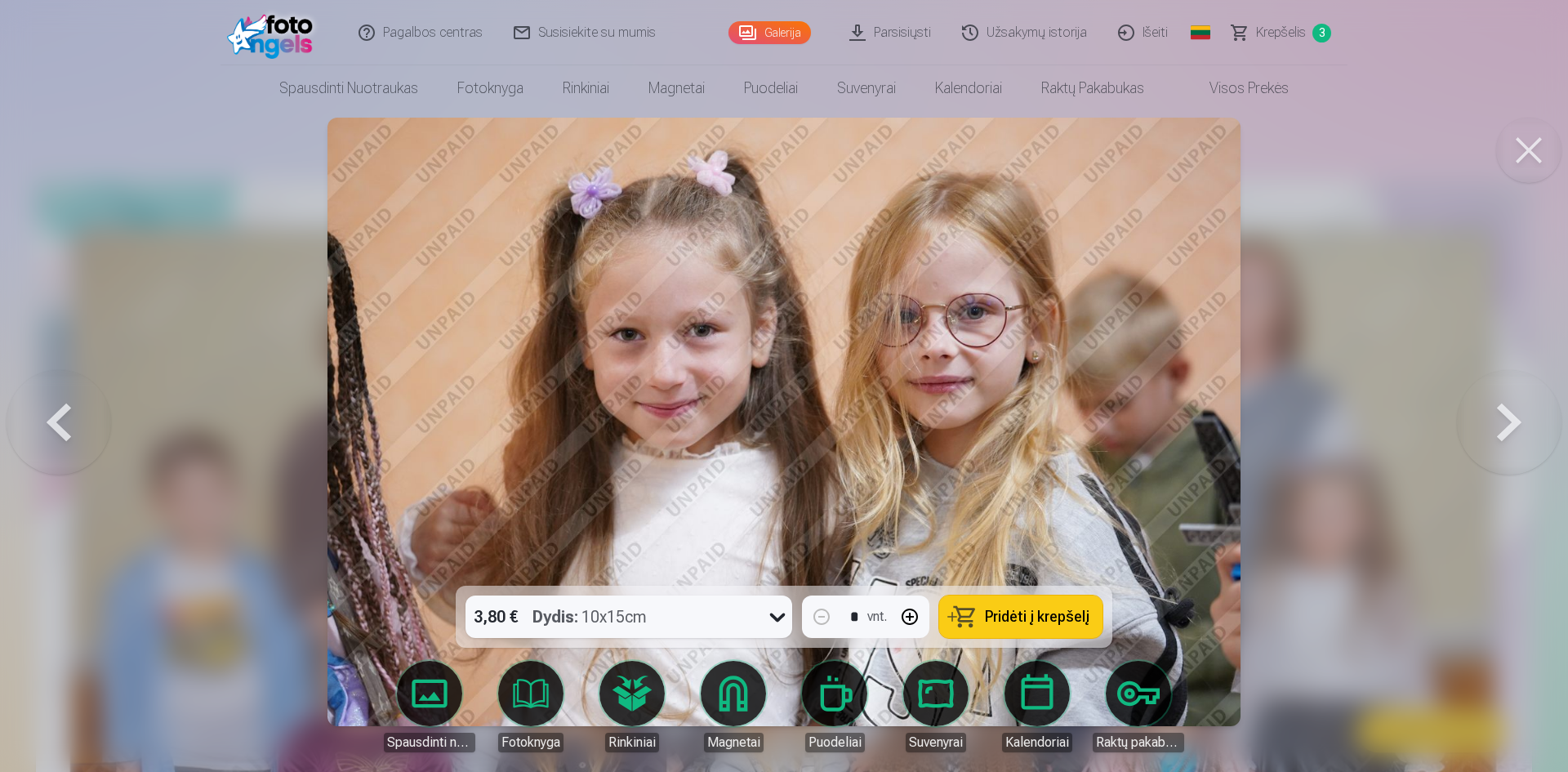
click at [1518, 423] on button at bounding box center [1509, 421] width 105 height 294
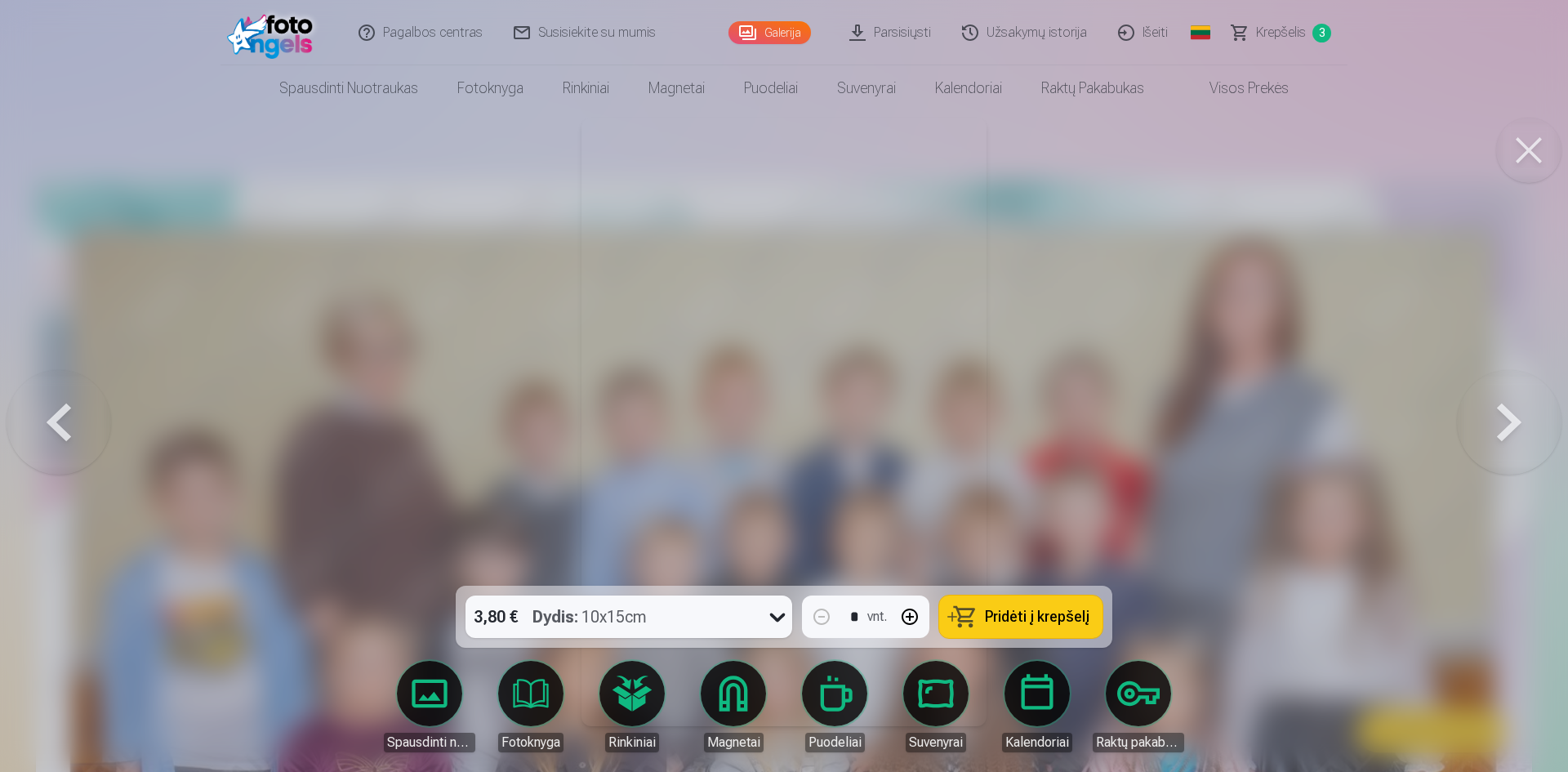
click at [1518, 423] on button at bounding box center [1509, 421] width 105 height 294
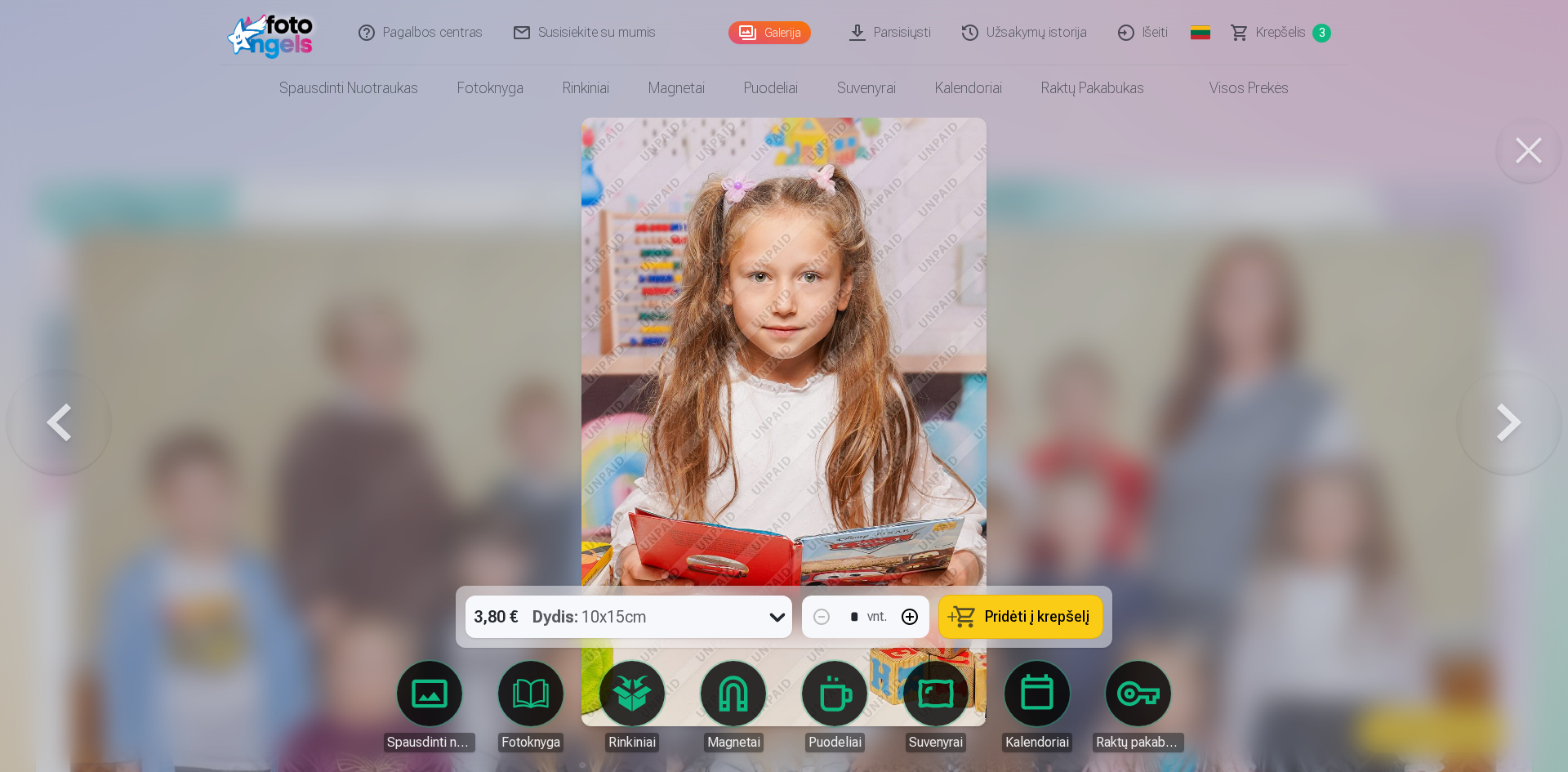
click at [1518, 423] on button at bounding box center [1509, 421] width 105 height 294
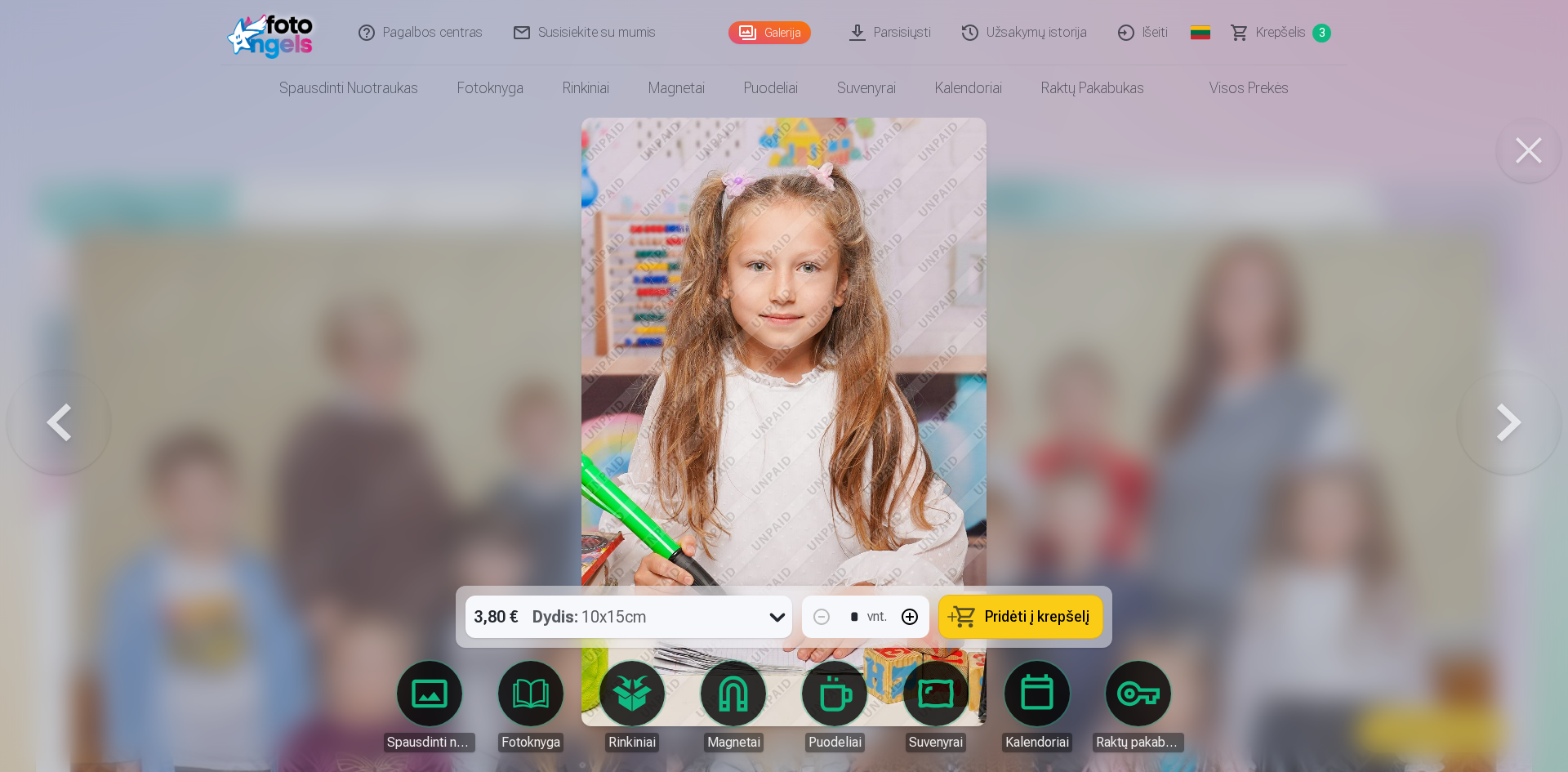
click at [1518, 423] on button at bounding box center [1509, 421] width 105 height 294
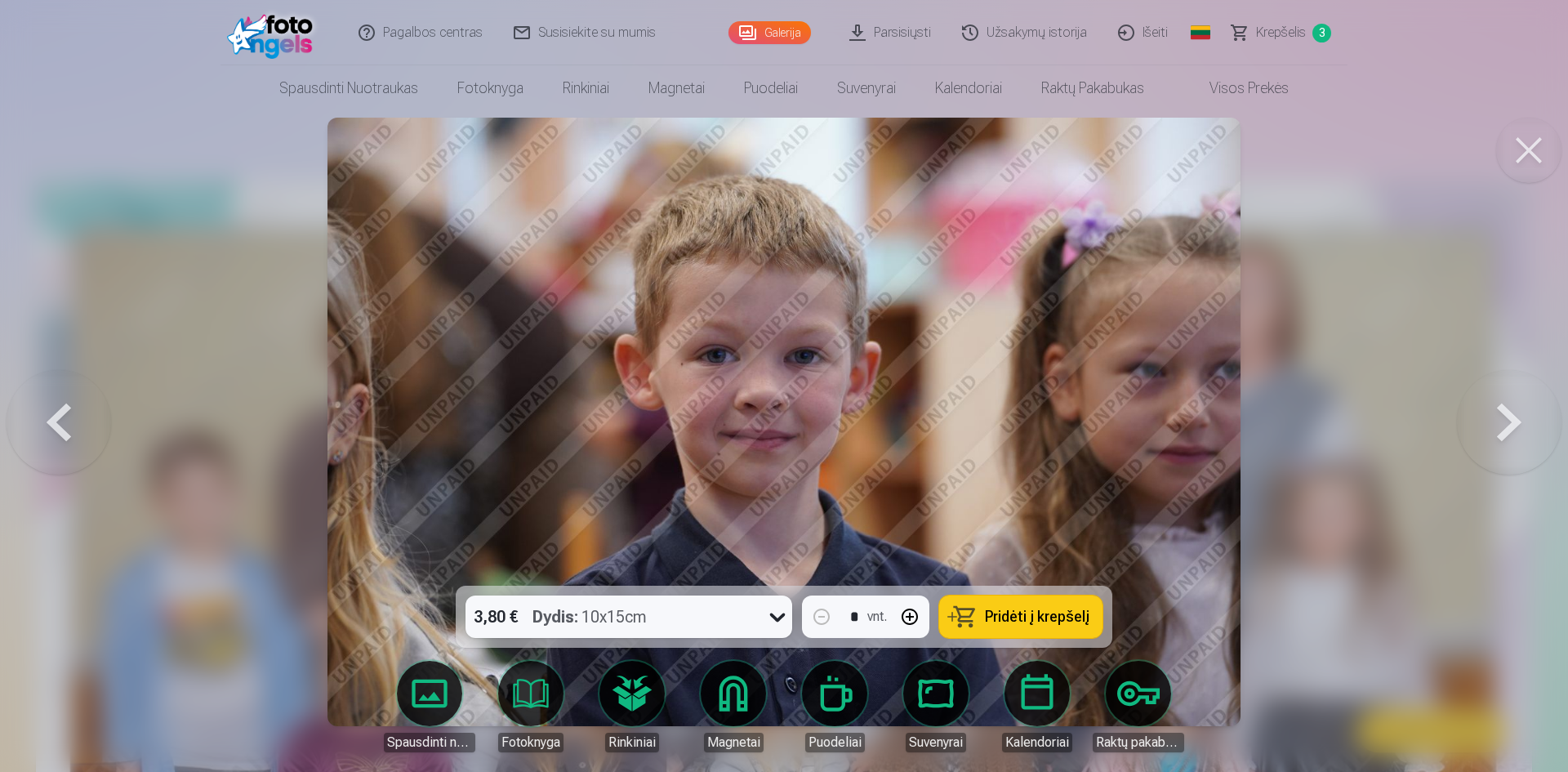
click at [1518, 423] on button at bounding box center [1509, 421] width 105 height 294
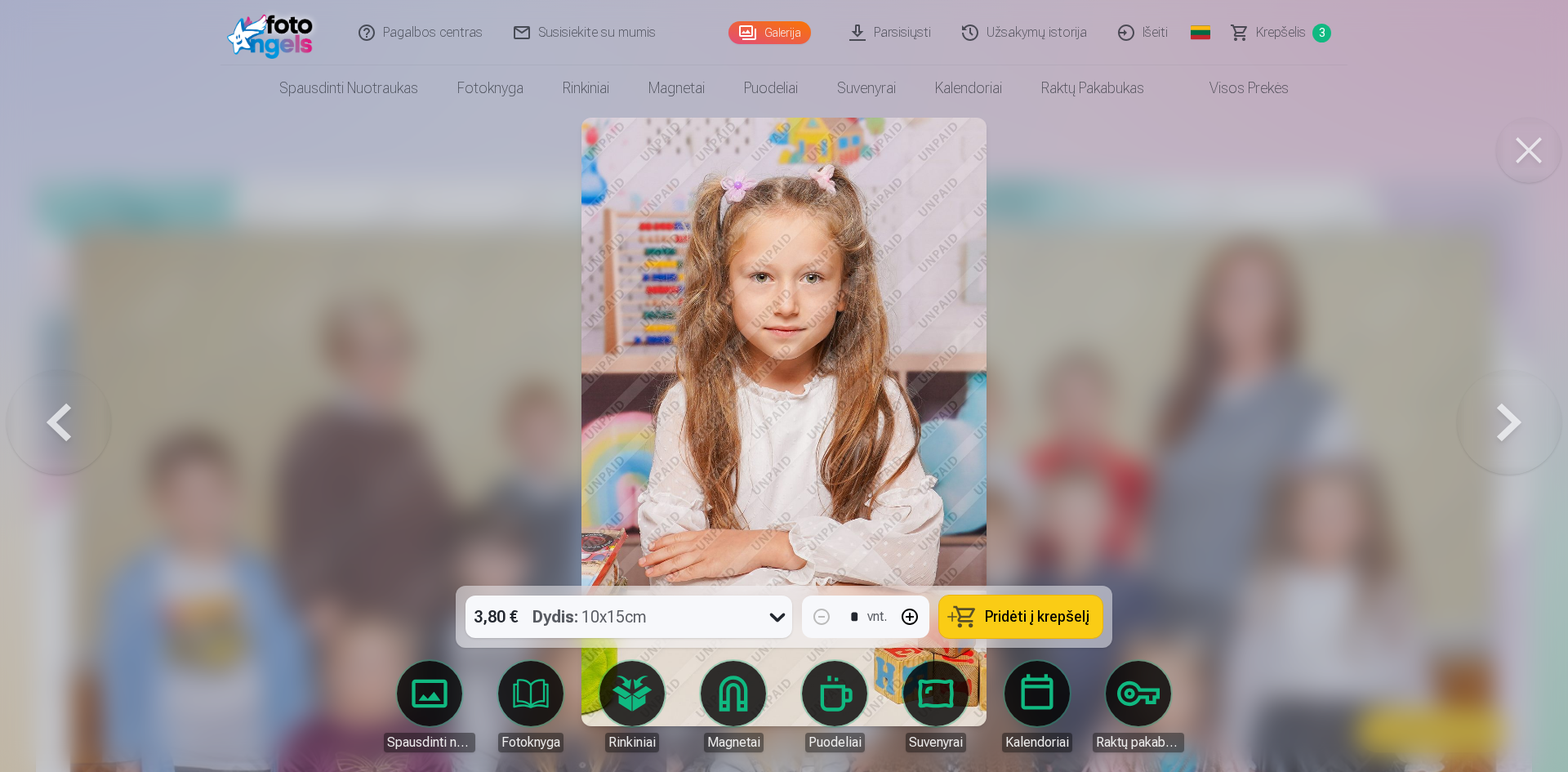
click at [1518, 423] on button at bounding box center [1509, 421] width 105 height 294
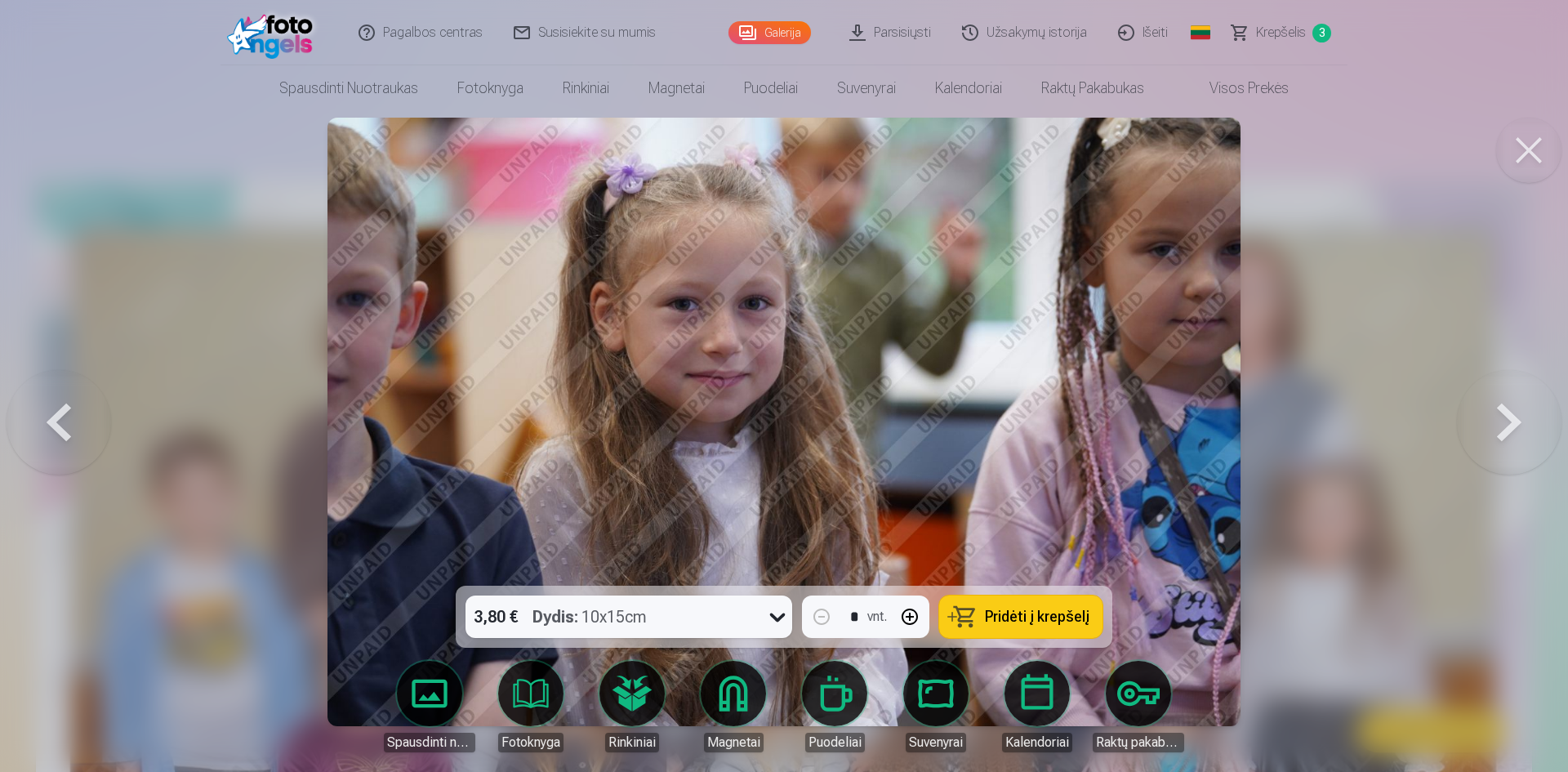
click at [1518, 423] on button at bounding box center [1509, 421] width 105 height 294
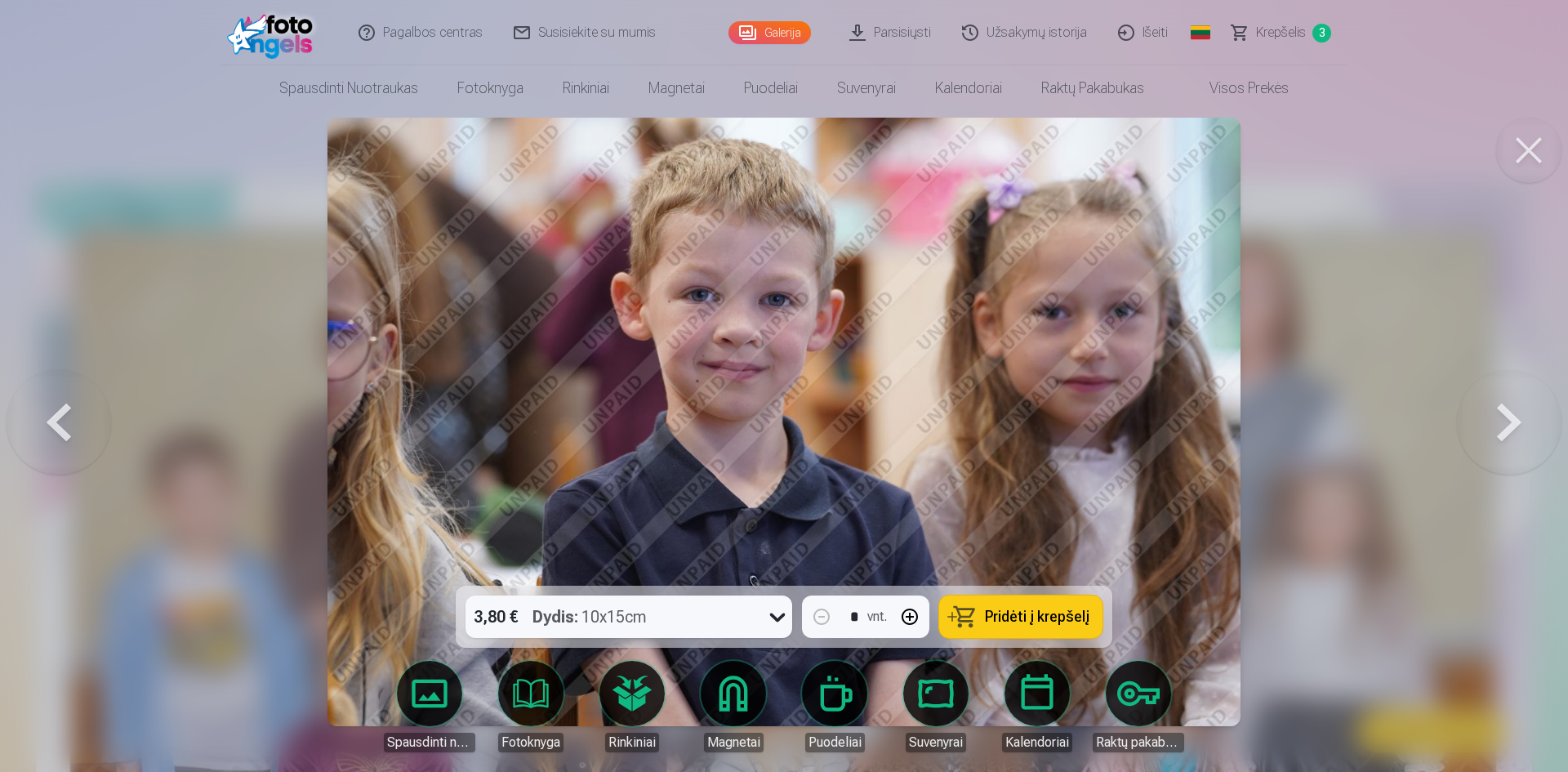
click at [1518, 423] on button at bounding box center [1509, 421] width 105 height 294
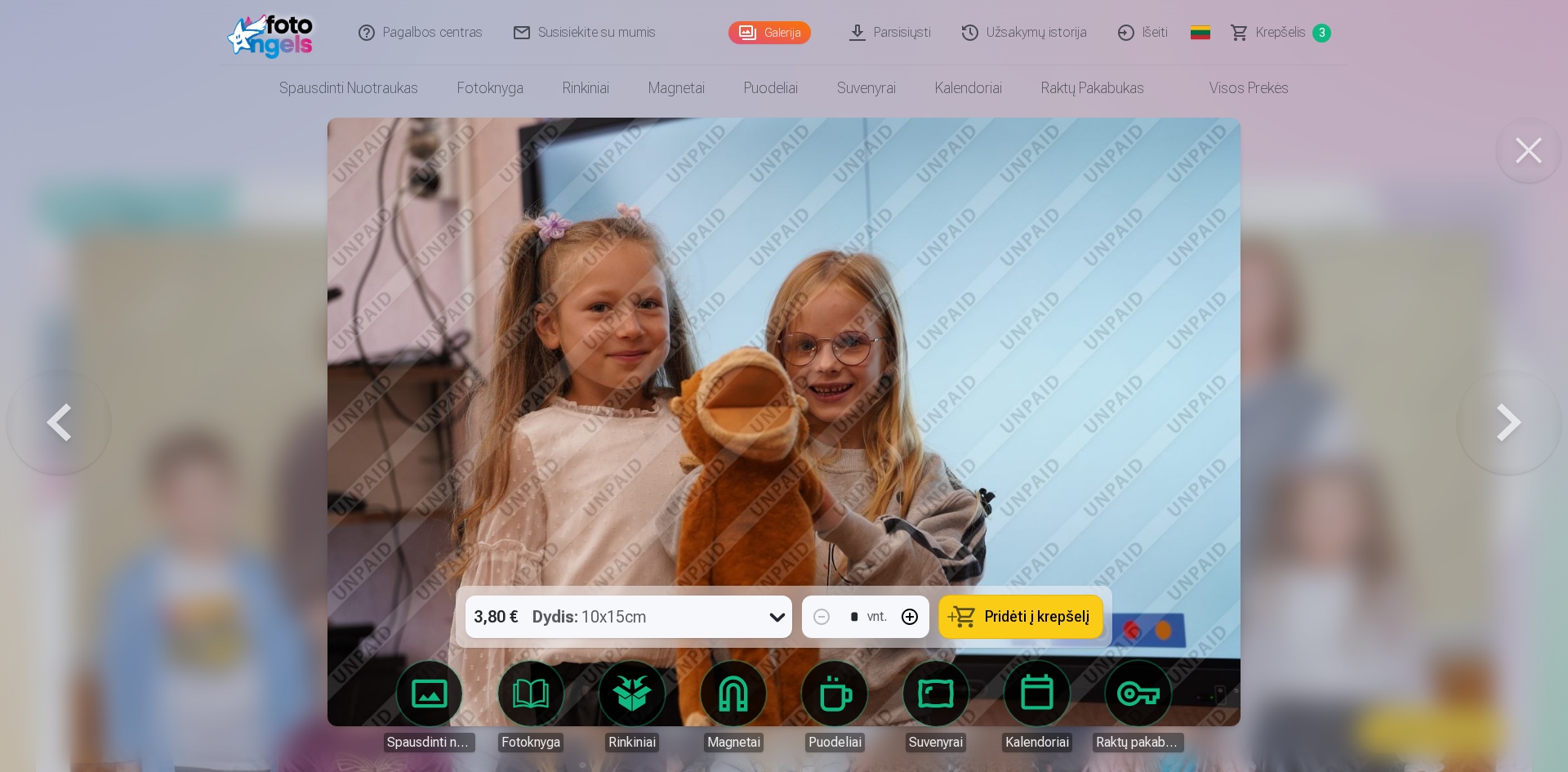
click at [1518, 423] on button at bounding box center [1509, 421] width 105 height 294
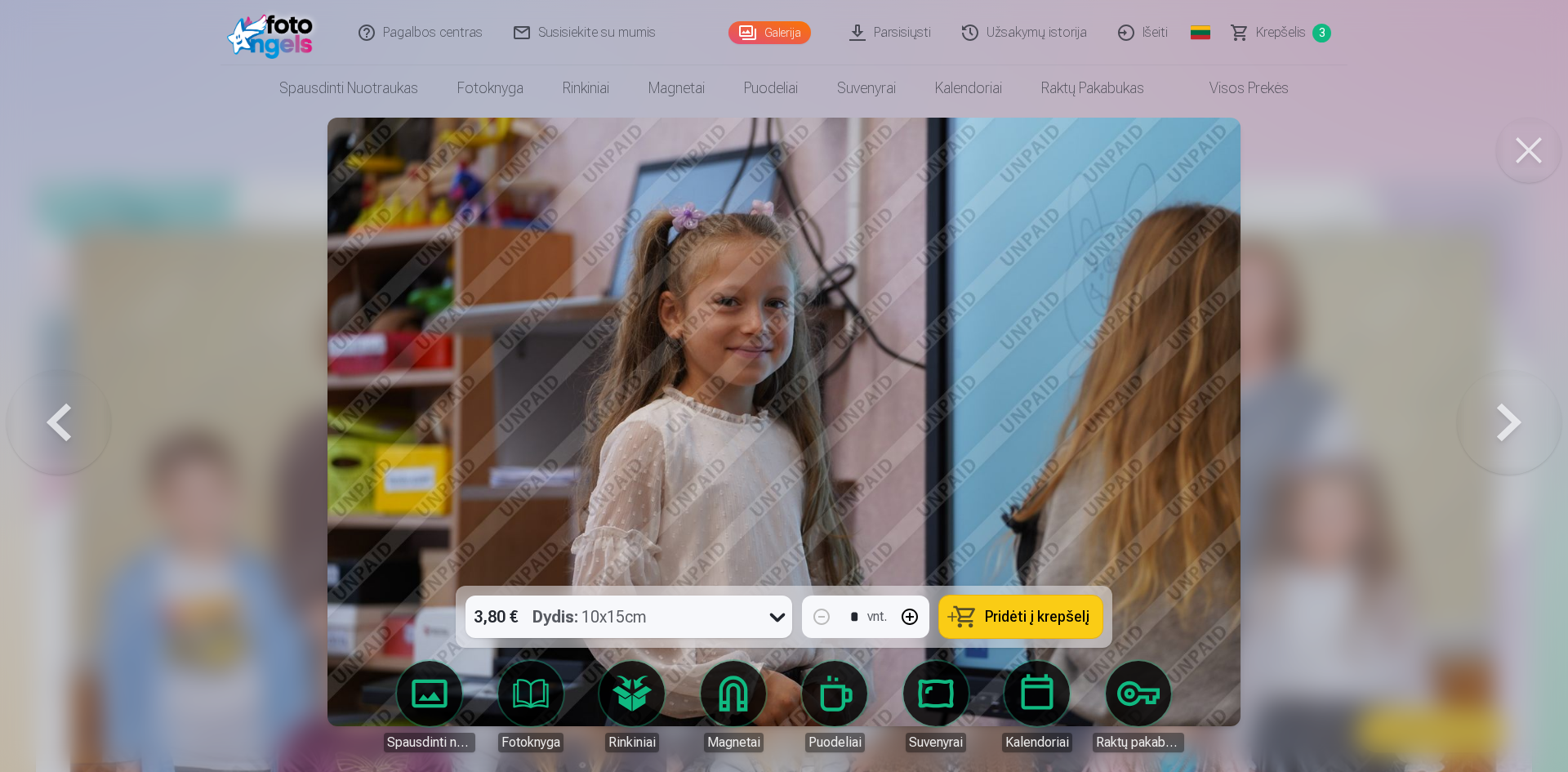
click at [1518, 423] on button at bounding box center [1509, 421] width 105 height 294
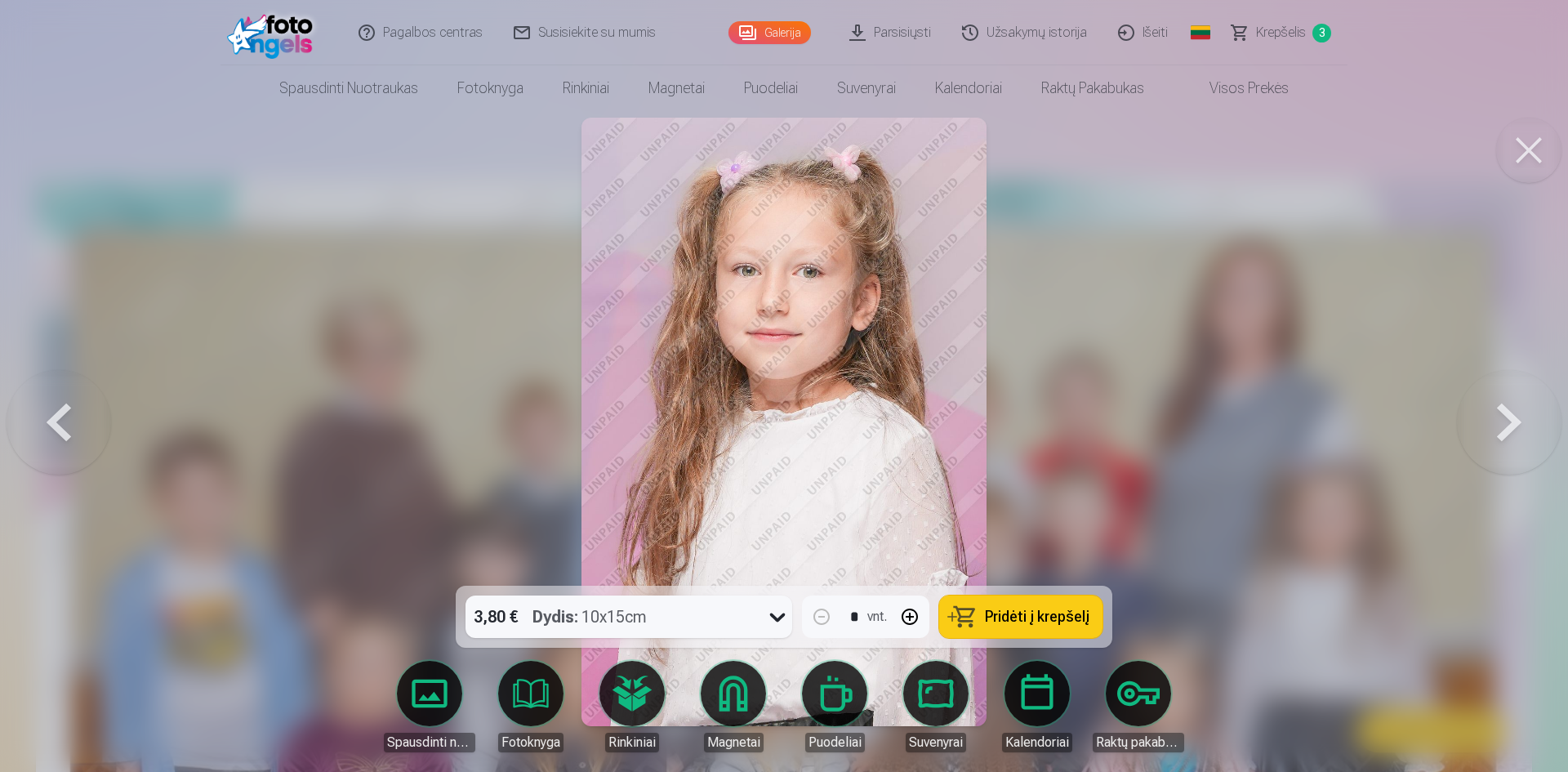
click at [1518, 423] on button at bounding box center [1509, 421] width 105 height 294
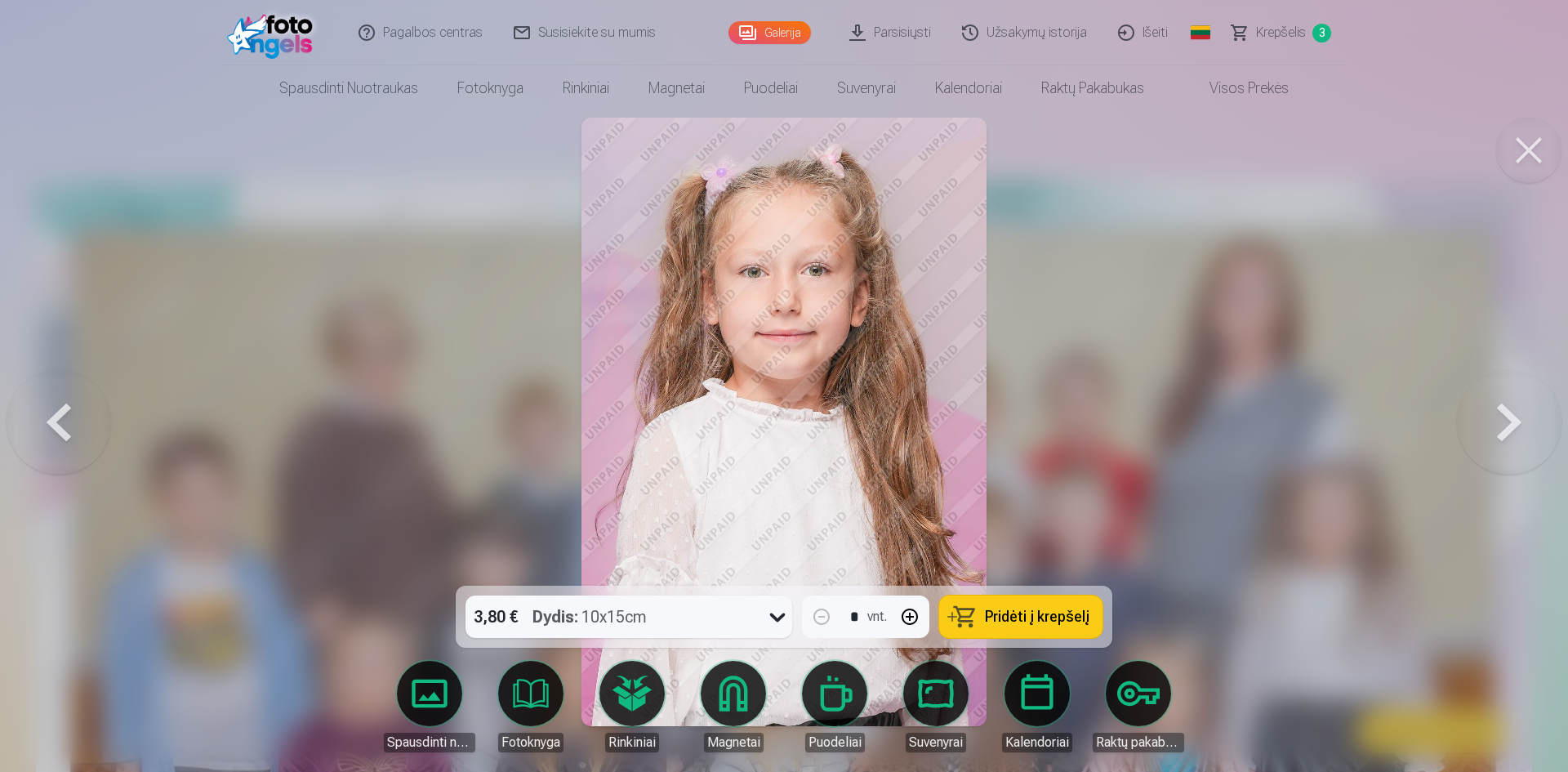
click at [1518, 423] on button at bounding box center [1509, 421] width 105 height 294
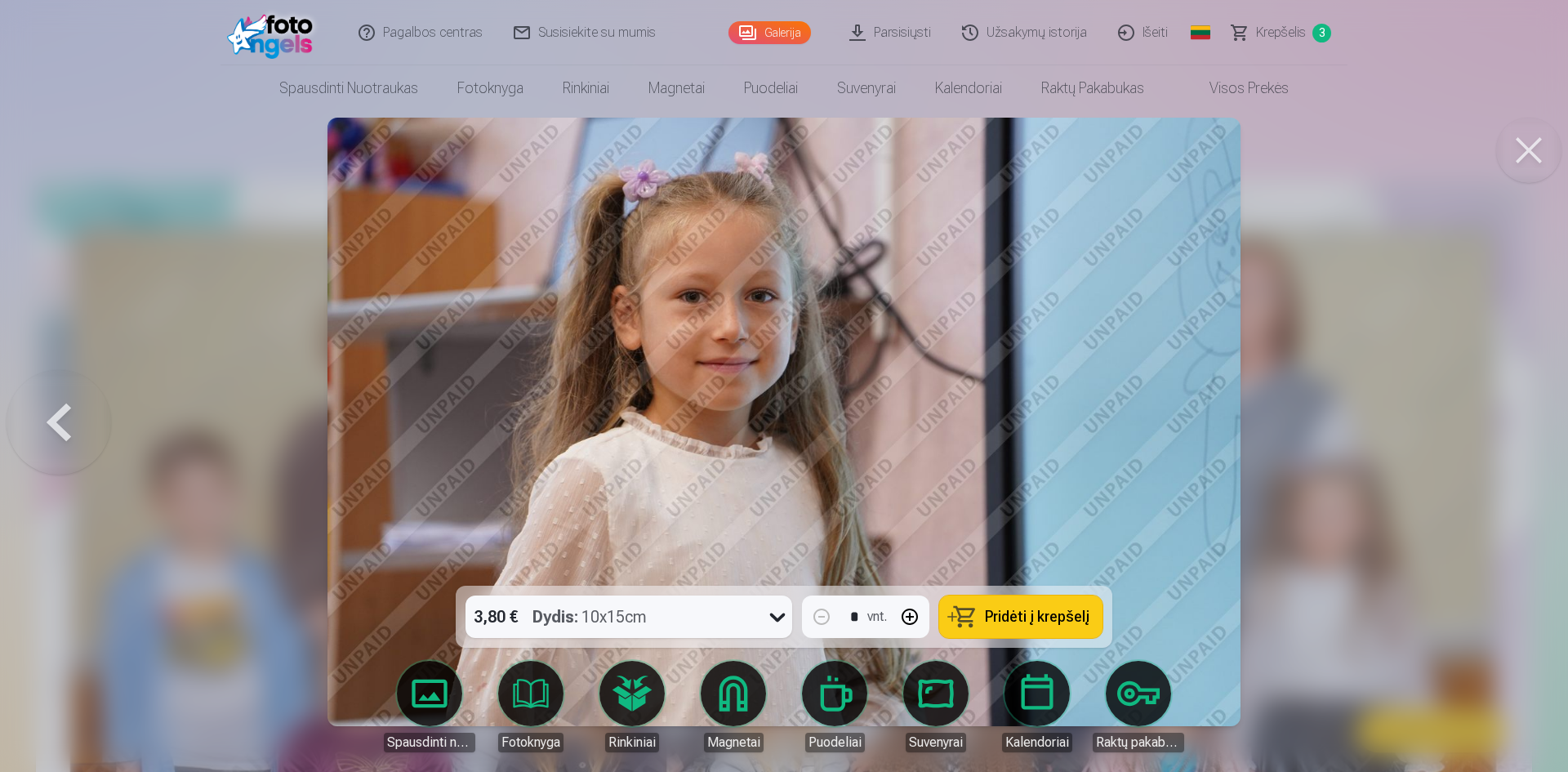
click at [1522, 162] on button at bounding box center [1528, 150] width 65 height 65
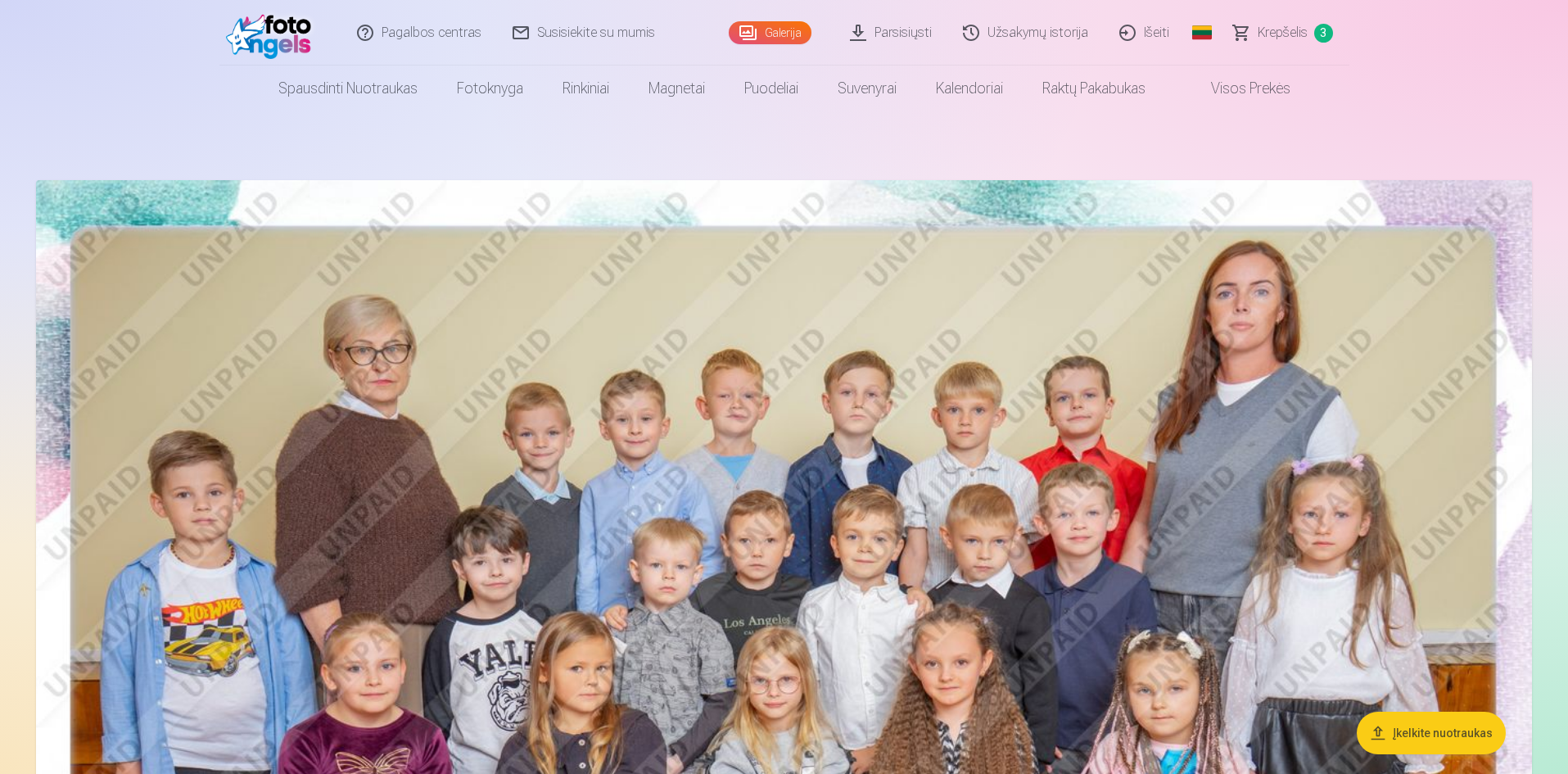
click at [1271, 28] on span "Krepšelis" at bounding box center [1283, 33] width 50 height 19
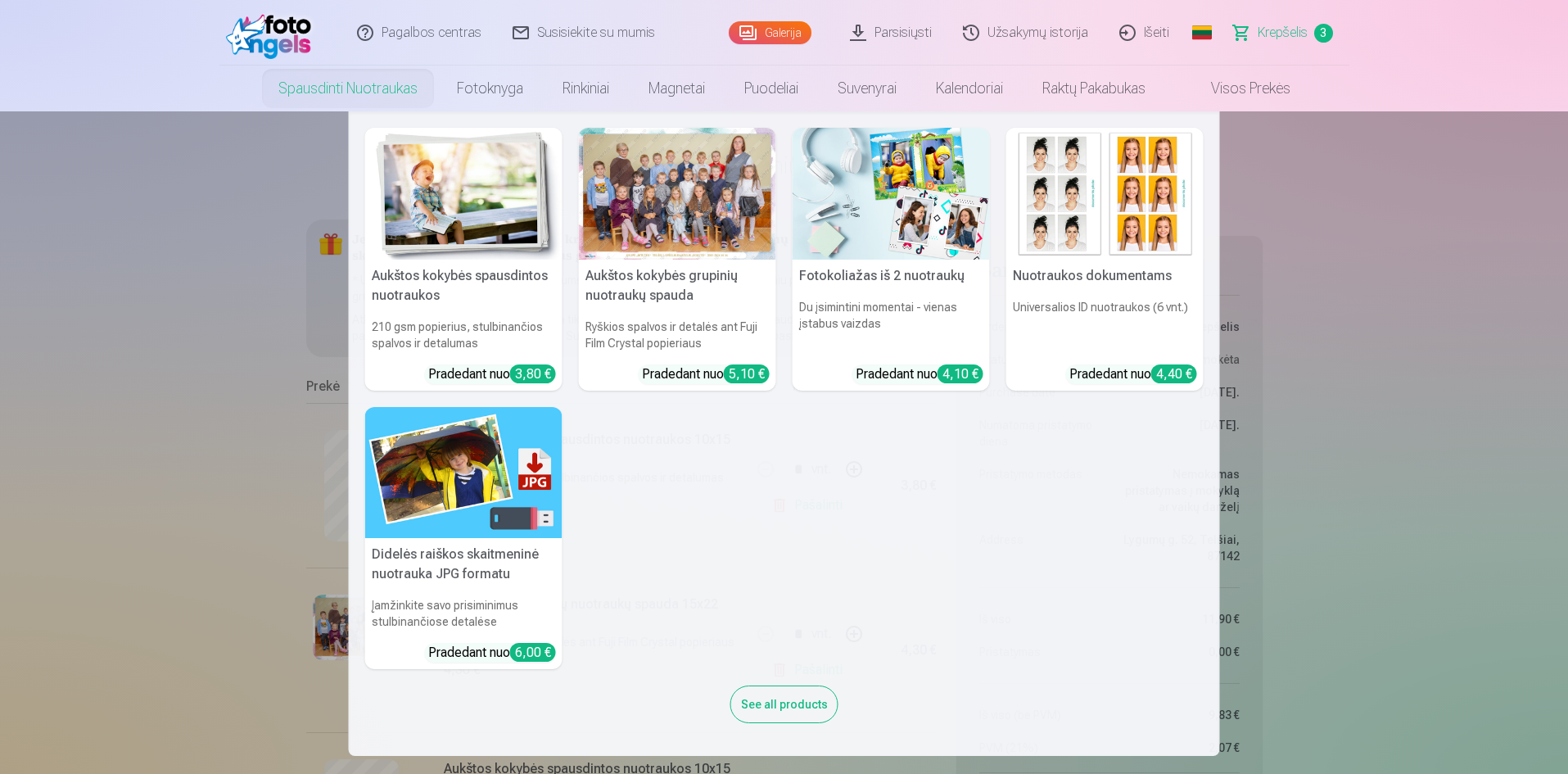
click at [1397, 463] on nav "Aukštos kokybės spausdintos nuotraukos 210 gsm popierius, stulbinančios spalvos…" at bounding box center [784, 433] width 1568 height 644
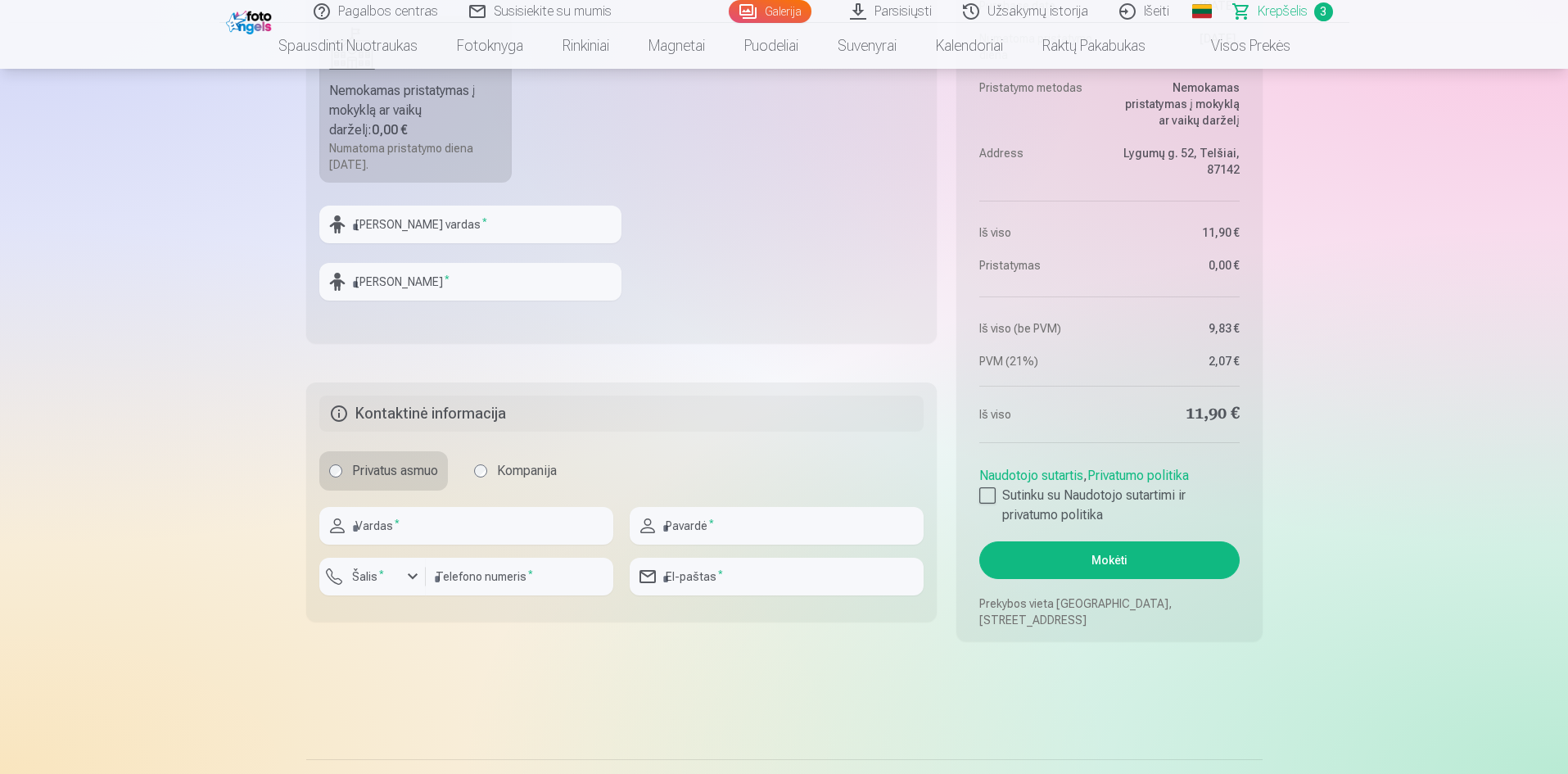
scroll to position [819, 0]
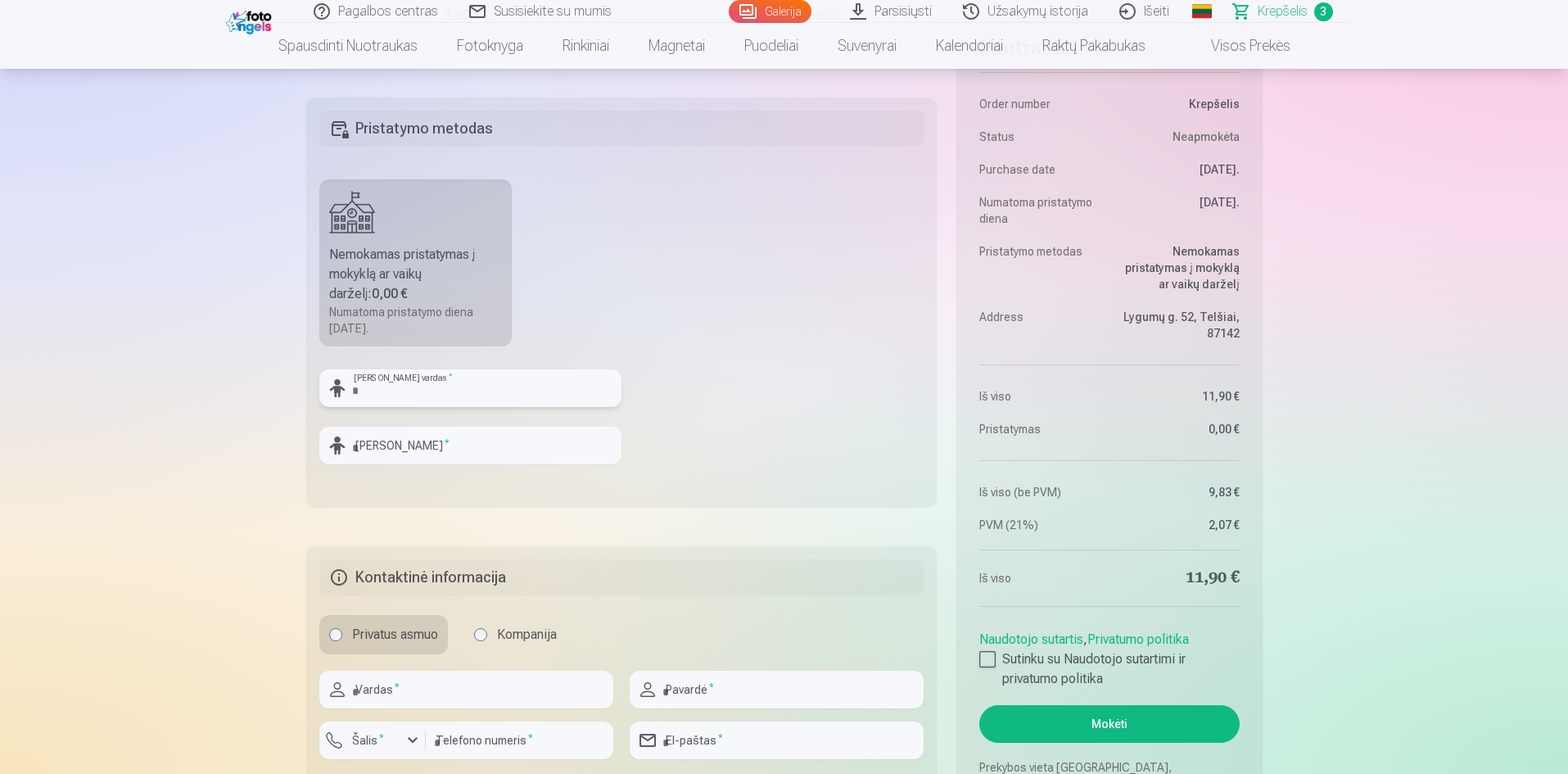
click at [453, 379] on input "text" at bounding box center [470, 388] width 302 height 38
type input "****"
click at [471, 439] on input "text" at bounding box center [470, 445] width 302 height 38
type input "**********"
click at [780, 530] on div "Santrauka Order number Krepšelis Status Neapmokėta Purchase date 10.10.2025. Nu…" at bounding box center [785, 102] width 956 height 1404
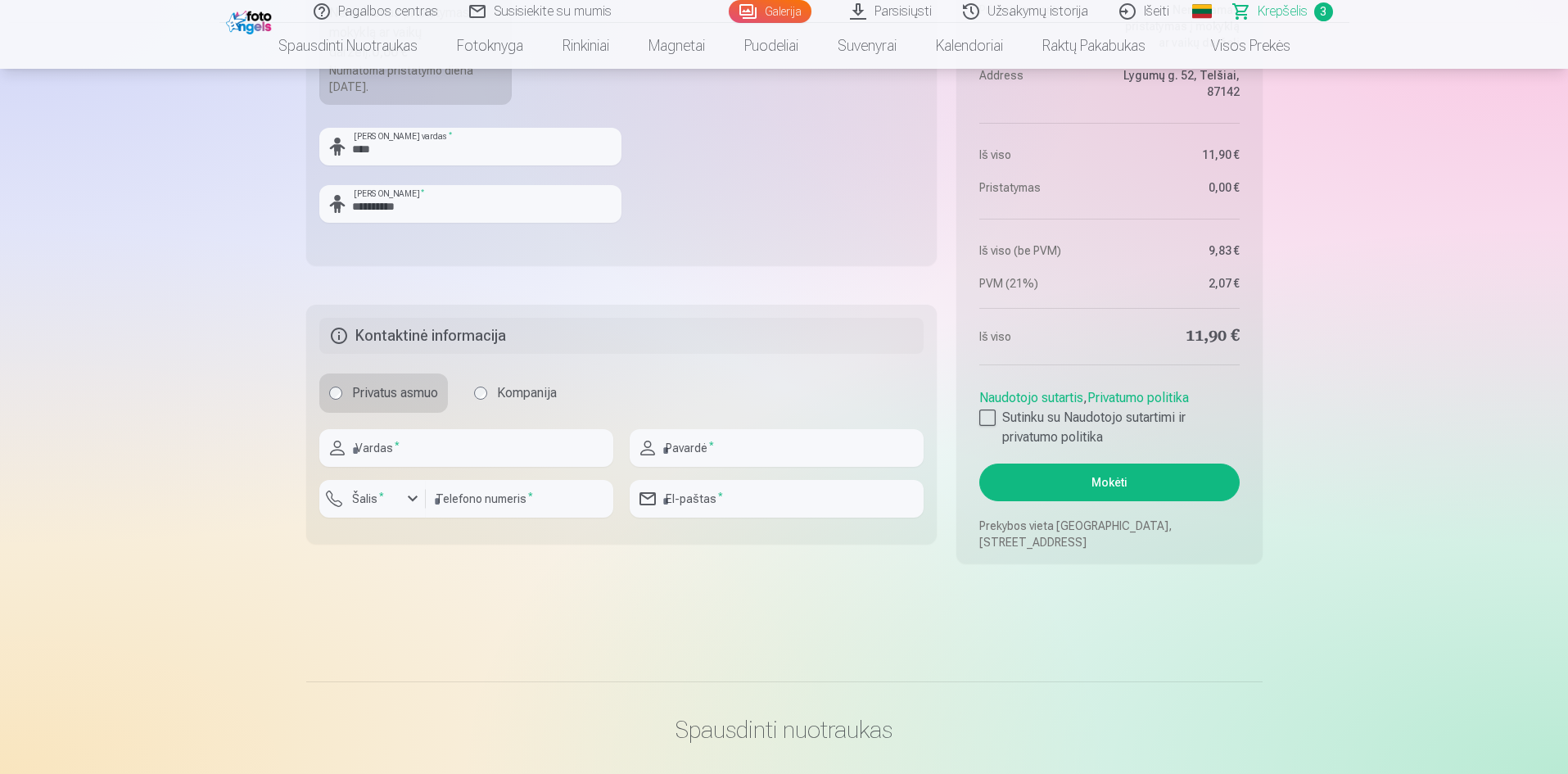
scroll to position [1065, 0]
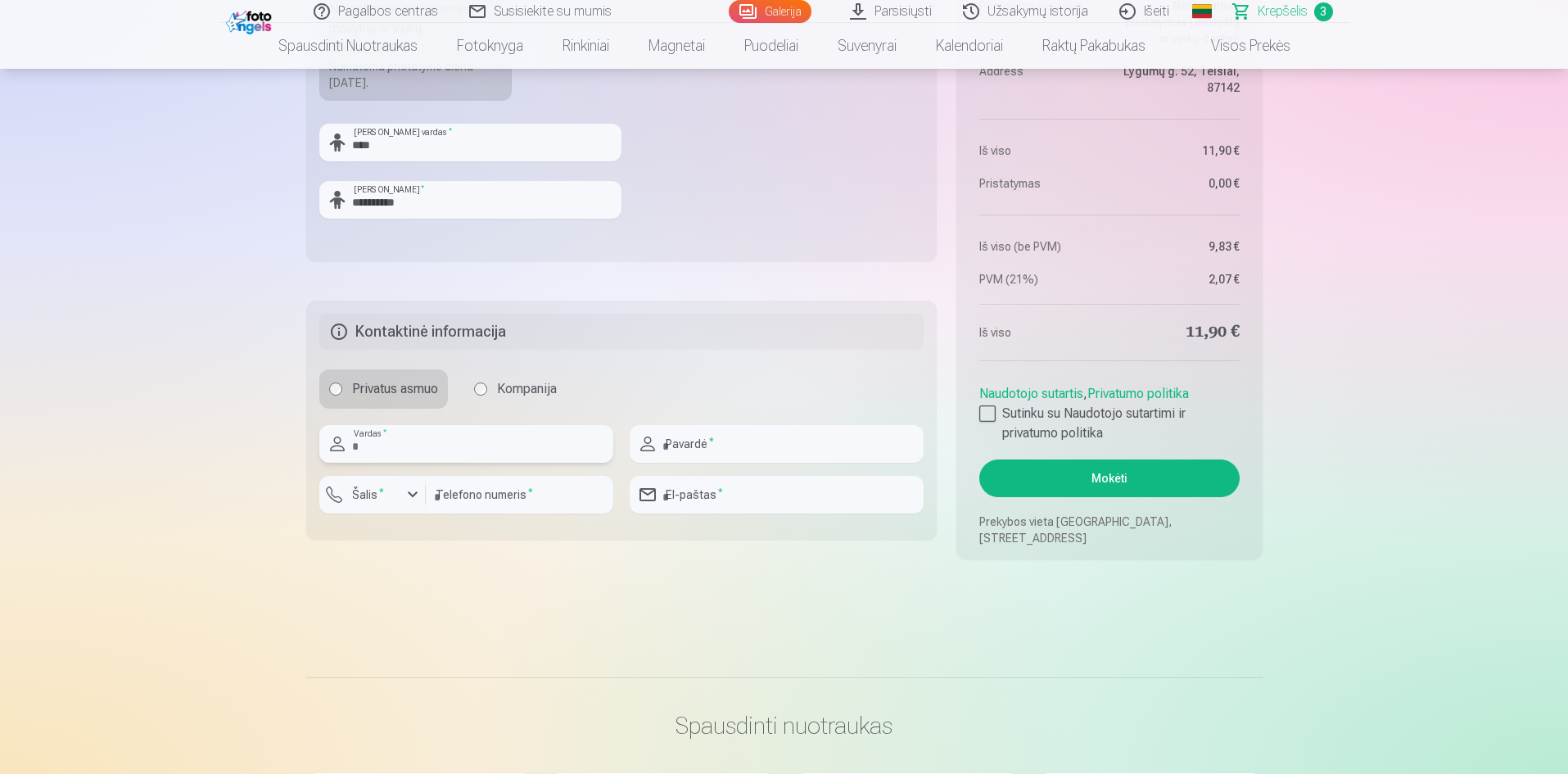
click at [458, 437] on input "text" at bounding box center [466, 444] width 294 height 38
type input "*****"
type input "**********"
type input "*********"
type input "**********"
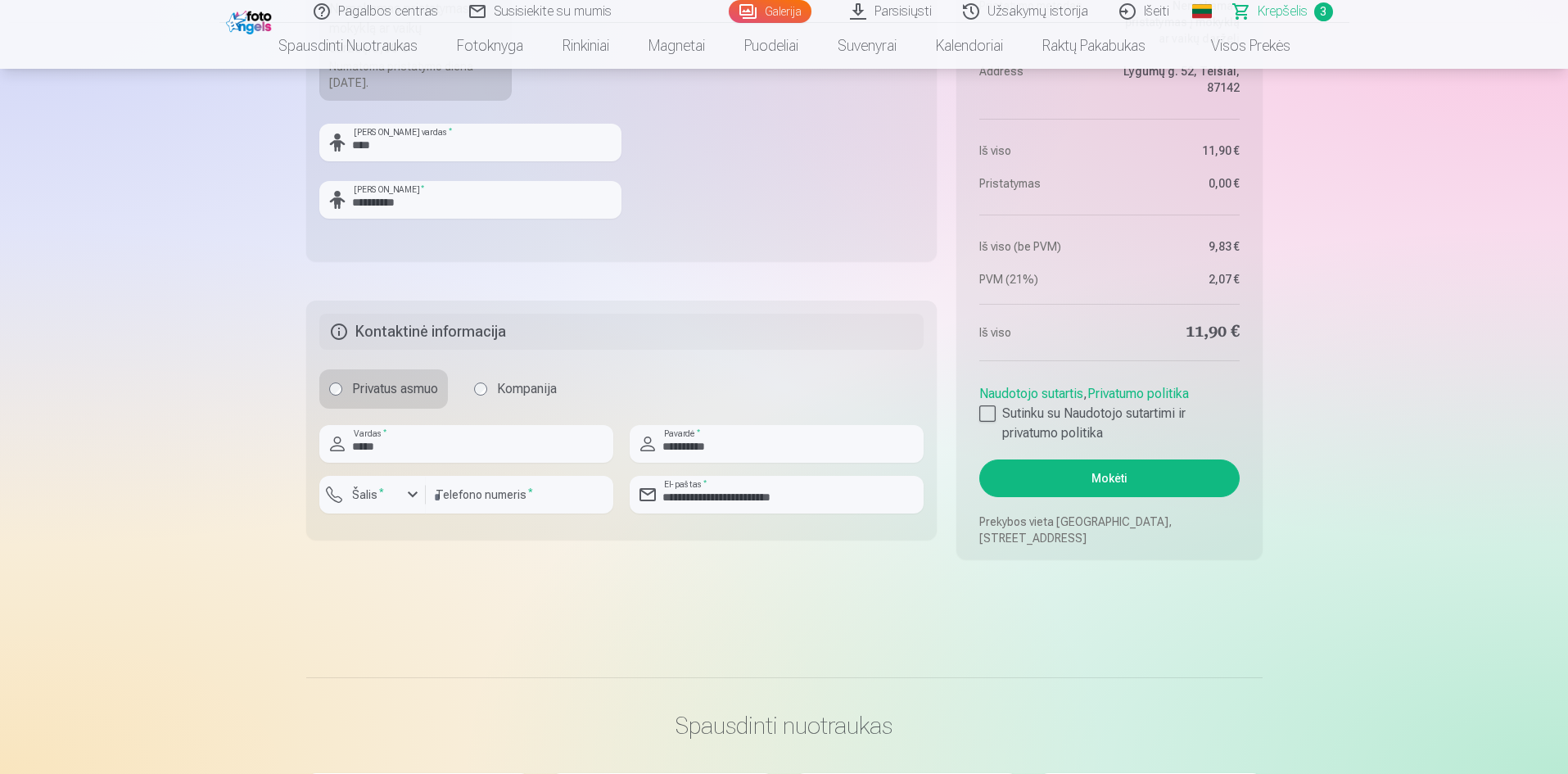
click at [981, 413] on div at bounding box center [987, 414] width 17 height 17
click at [1103, 487] on button "Mokėti" at bounding box center [1109, 478] width 260 height 38
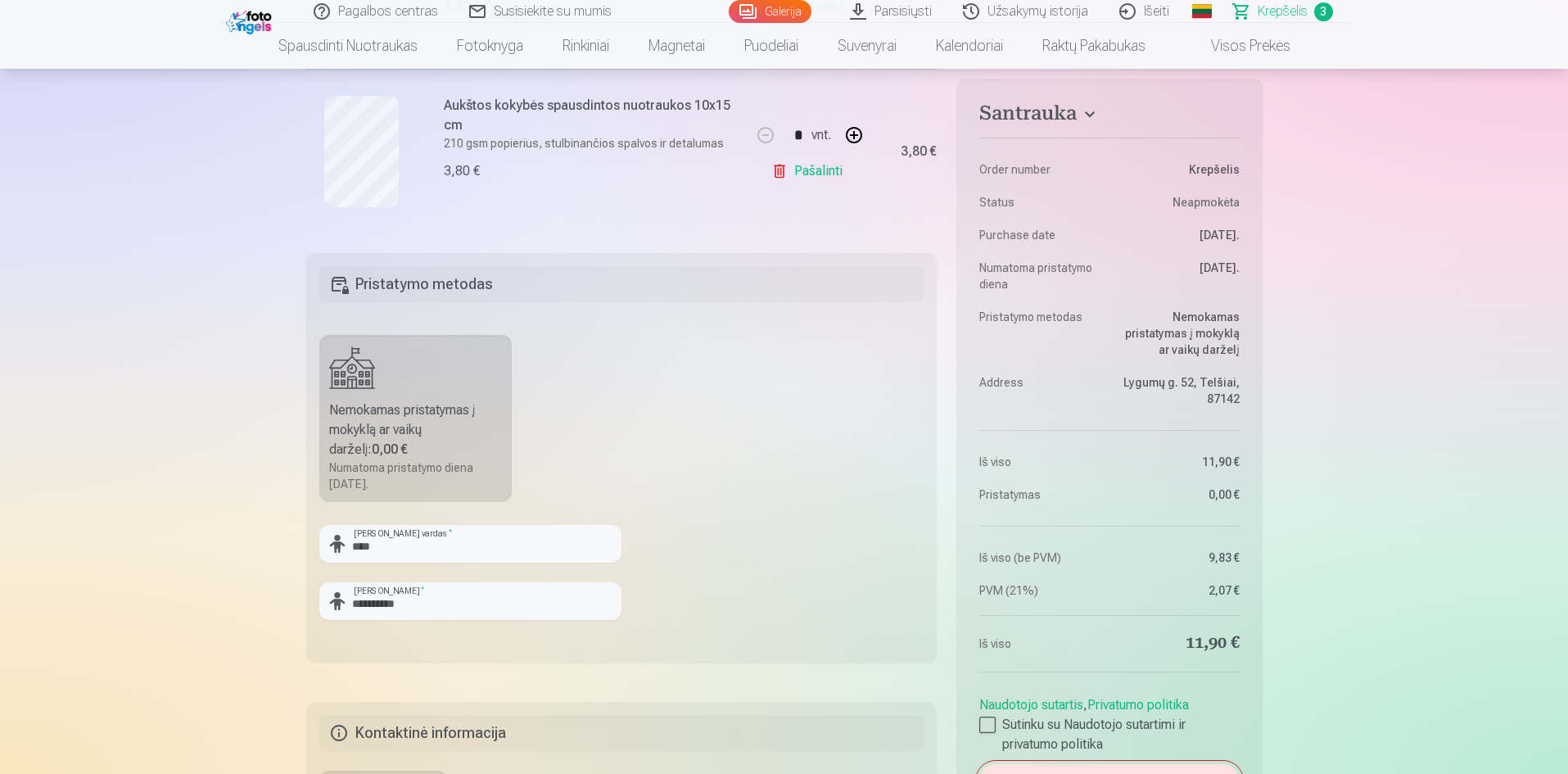
scroll to position [900, 0]
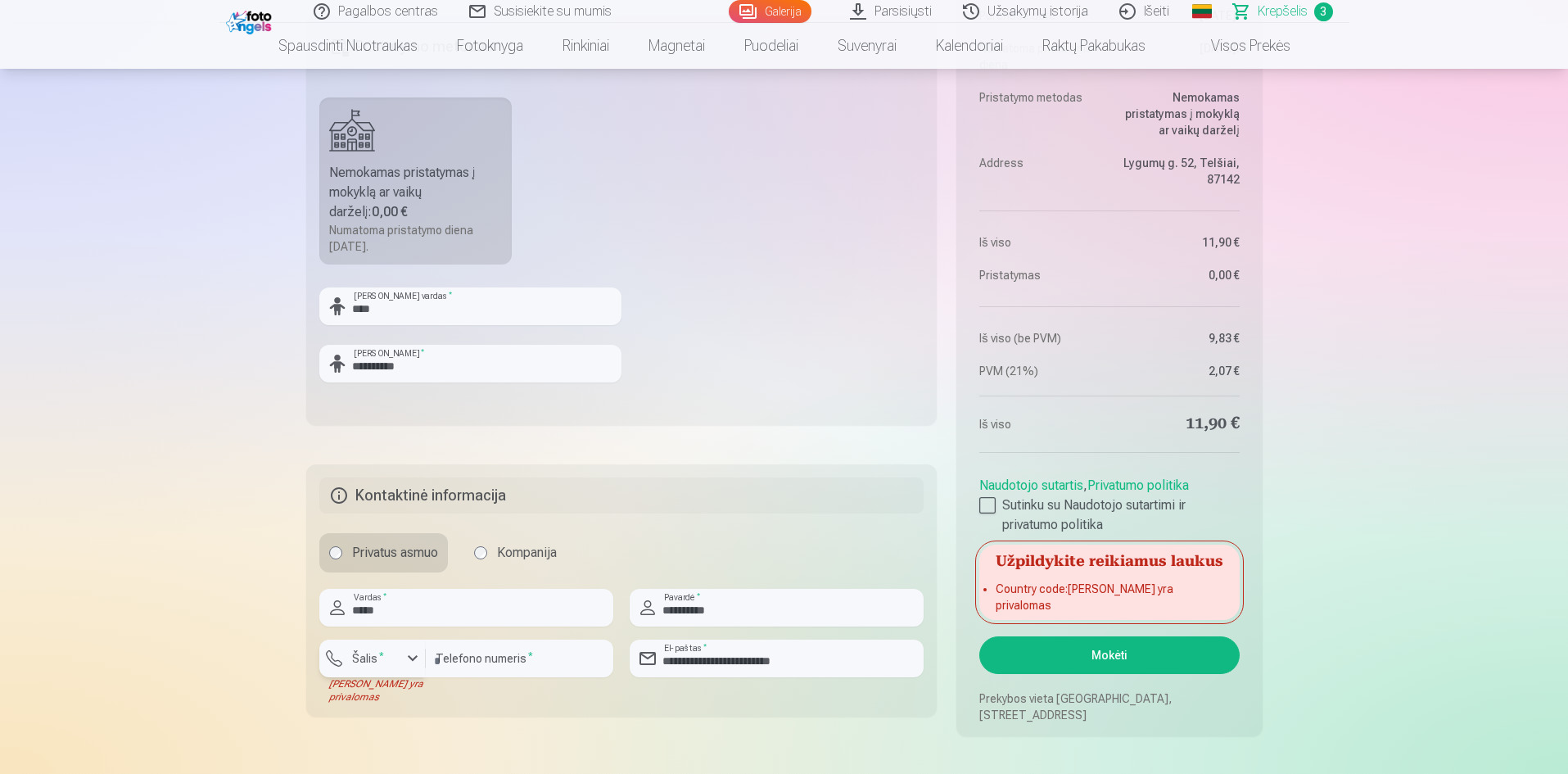
click at [403, 661] on div "button" at bounding box center [413, 658] width 19 height 19
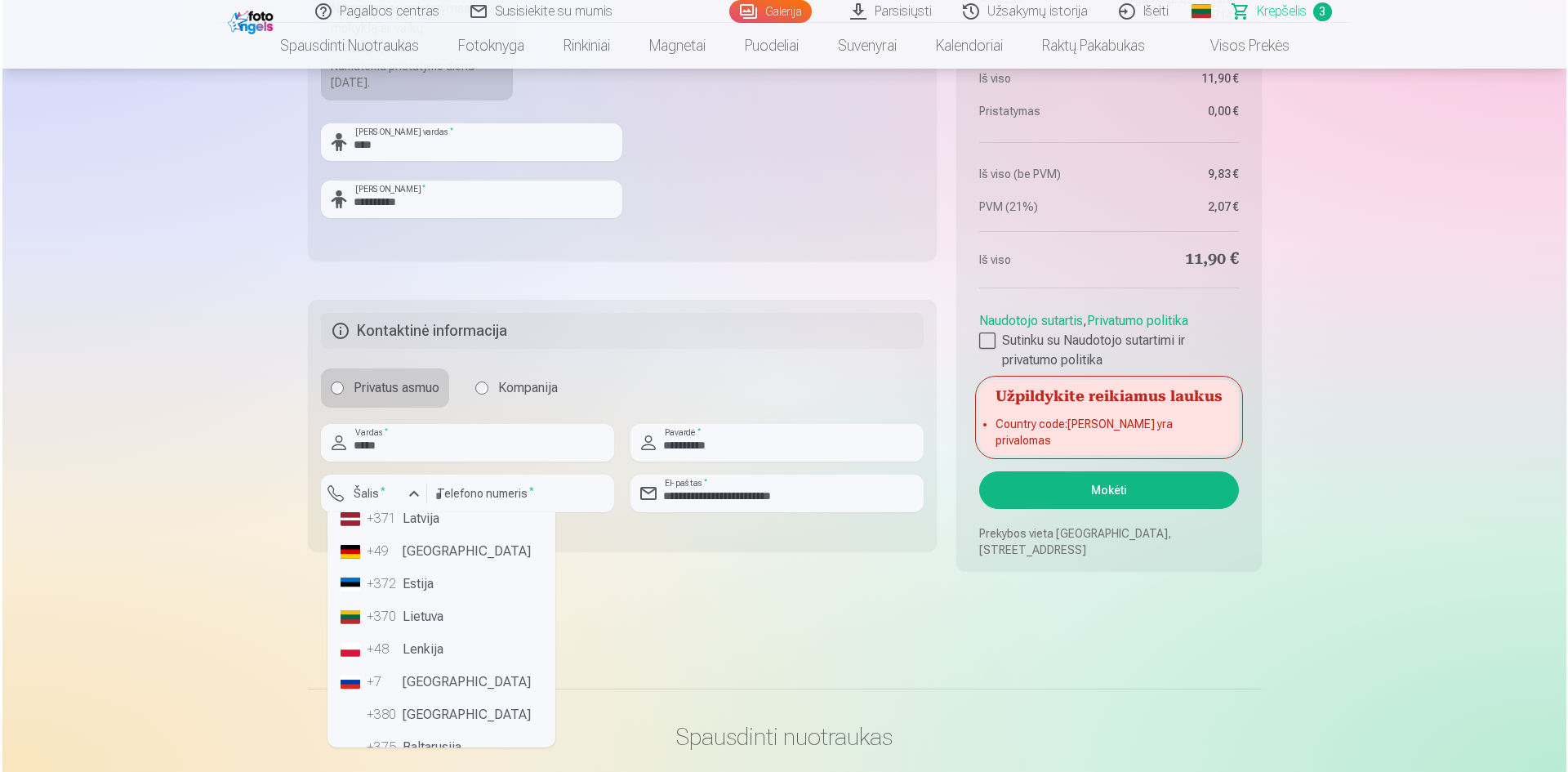
scroll to position [82, 0]
click at [428, 594] on li "+370 Lietuva" at bounding box center [439, 588] width 215 height 33
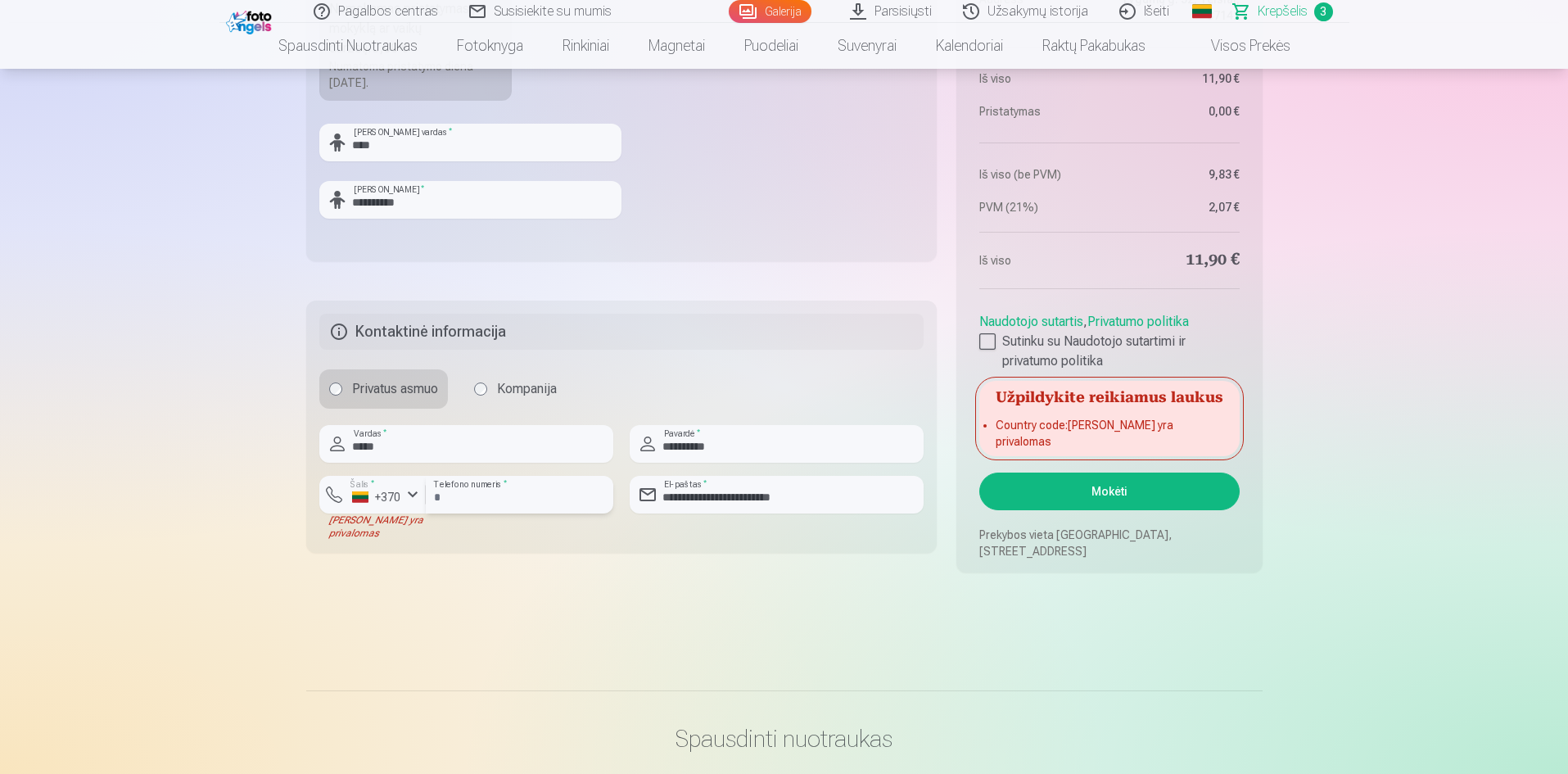
drag, startPoint x: 439, startPoint y: 498, endPoint x: 499, endPoint y: 512, distance: 61.6
click at [439, 498] on input "*********" at bounding box center [520, 494] width 187 height 38
type input "********"
click at [1100, 496] on button "Mokėti" at bounding box center [1109, 491] width 260 height 38
